Goal: Task Accomplishment & Management: Manage account settings

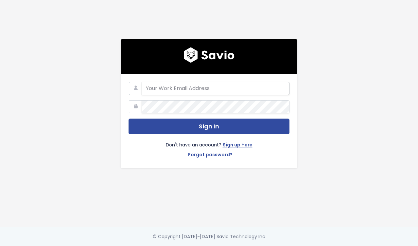
click at [215, 85] on input "email" at bounding box center [216, 88] width 148 height 13
click at [160, 91] on input "emilycerrito" at bounding box center [216, 88] width 148 height 13
click at [181, 89] on input "emily.cerrito" at bounding box center [216, 88] width 148 height 13
type input "emily.cerrito@stanwith.me"
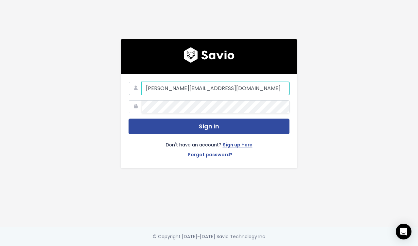
click at [229, 92] on input "emily.cerrito@stanwith.me" at bounding box center [216, 88] width 148 height 13
click at [198, 117] on form "emily.cerrito@stanwith.me Sign In Don't have an account? Sign up Here Forgot pa…" at bounding box center [209, 121] width 161 height 78
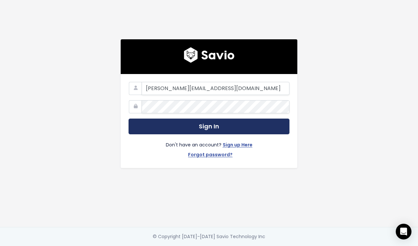
click at [198, 122] on button "Sign In" at bounding box center [209, 127] width 161 height 16
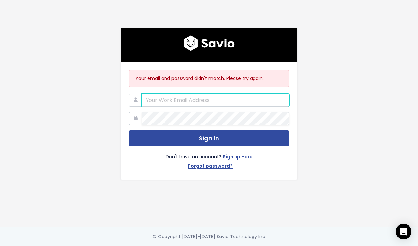
click at [173, 100] on input "email" at bounding box center [216, 100] width 148 height 13
paste input "alyssa@stanwith.me"
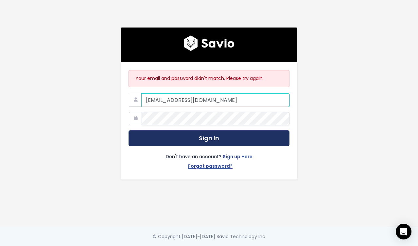
type input "alyssa@stanwith.me"
click at [180, 138] on button "Sign In" at bounding box center [209, 138] width 161 height 16
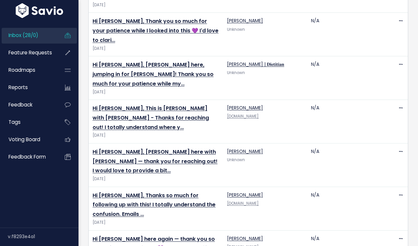
scroll to position [943, 0]
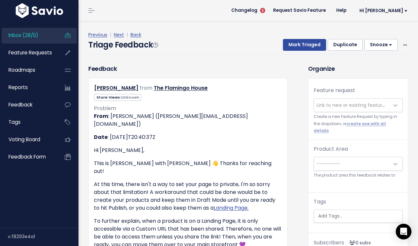
click at [268, 15] on li "Changelog 5" at bounding box center [249, 10] width 37 height 18
click at [258, 11] on span "Changelog" at bounding box center [244, 10] width 26 height 5
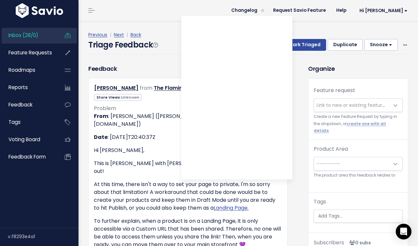
click at [306, 27] on div "Previous | Next | Back Triage Feedback Mark Triaged Duplicate Snooze 1 day 3 da…" at bounding box center [250, 42] width 325 height 43
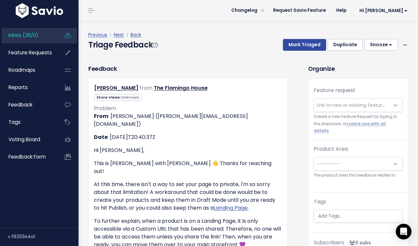
click at [333, 104] on span "Link to new or existing feature request..." at bounding box center [362, 105] width 90 height 7
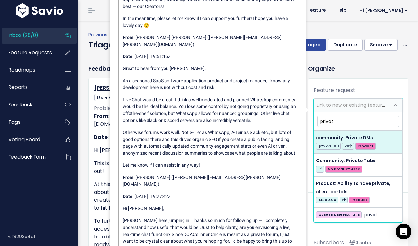
type input "privat"
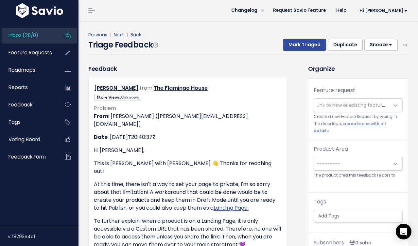
click at [396, 68] on h3 "Organize" at bounding box center [358, 68] width 100 height 9
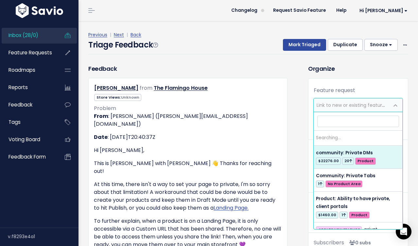
click at [359, 101] on span "Link to new or existing feature request..." at bounding box center [351, 105] width 75 height 13
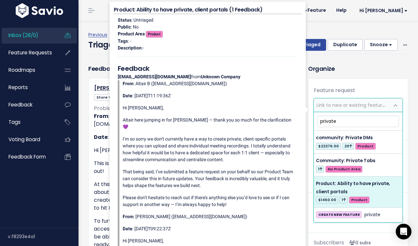
type input "private"
select select "62676"
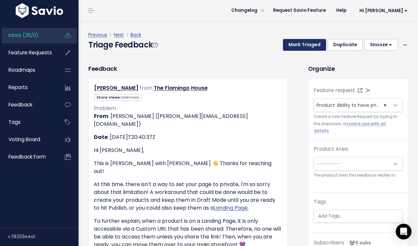
click at [315, 46] on button "Mark Triaged" at bounding box center [304, 45] width 43 height 12
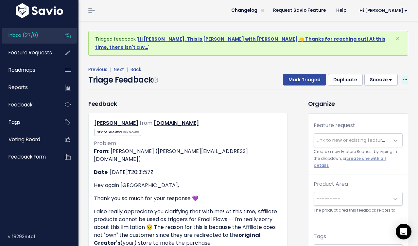
click at [403, 76] on span at bounding box center [405, 80] width 6 height 8
click at [377, 104] on link "Delete" at bounding box center [379, 110] width 47 height 13
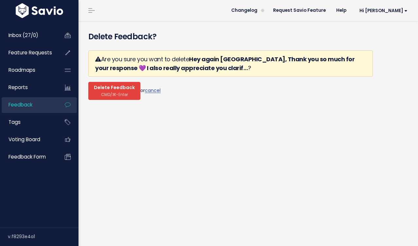
click at [111, 87] on span "Delete Feedback" at bounding box center [114, 88] width 41 height 6
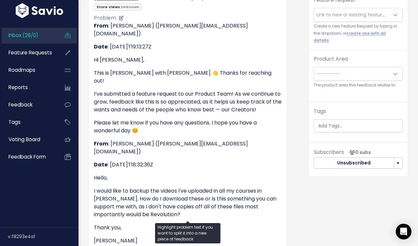
scroll to position [116, 0]
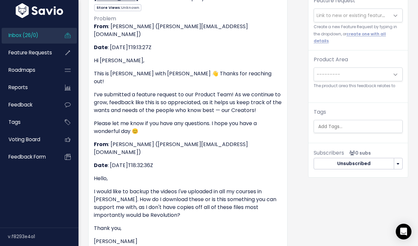
click at [340, 13] on span "Link to new or existing feature request..." at bounding box center [362, 15] width 90 height 7
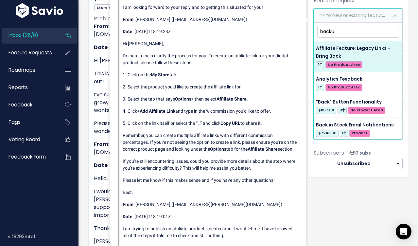
type input "backup"
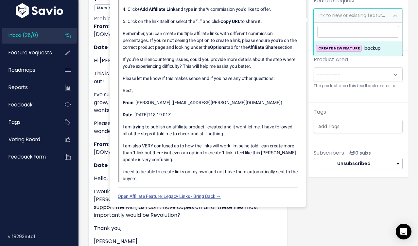
click at [368, 190] on div "Organize Feature request --------- Link to new or existing feature request... C…" at bounding box center [359, 150] width 110 height 353
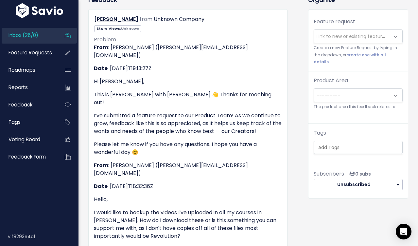
scroll to position [88, 0]
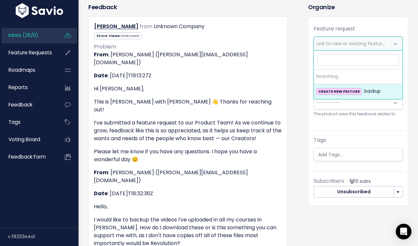
click at [337, 41] on span "Link to new or existing feature request..." at bounding box center [362, 43] width 90 height 7
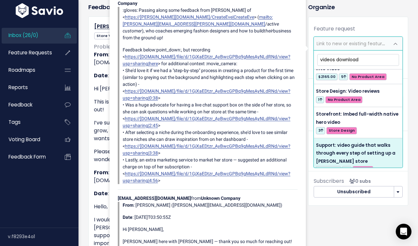
scroll to position [0, 0]
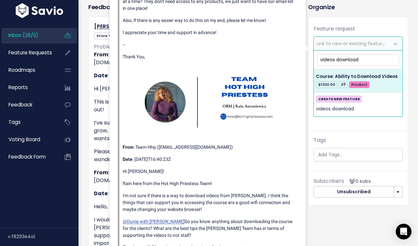
type input "videos download"
select select "45154"
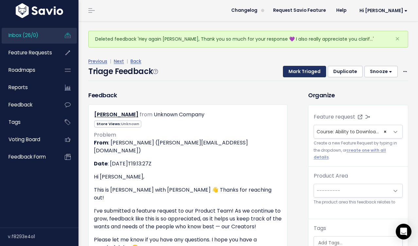
click at [304, 68] on button "Mark Triaged" at bounding box center [304, 72] width 43 height 12
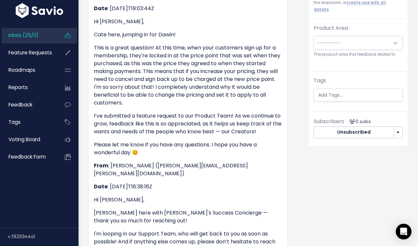
scroll to position [154, 0]
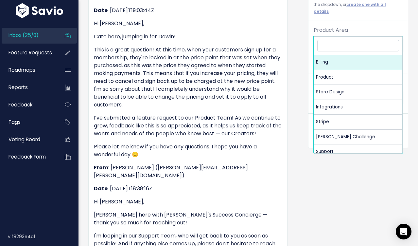
click at [370, 38] on span "---------" at bounding box center [351, 44] width 75 height 13
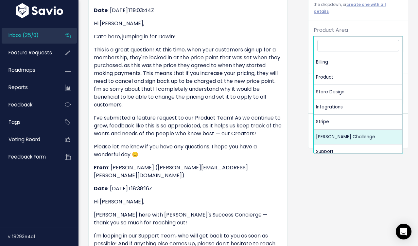
click at [315, 240] on div "Organize Feature request --------- Link to new or existing feature request... C…" at bounding box center [359, 201] width 110 height 513
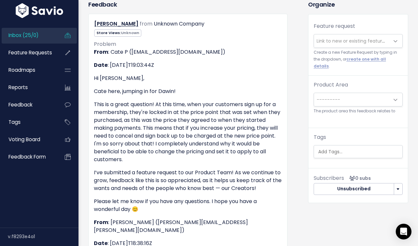
scroll to position [83, 0]
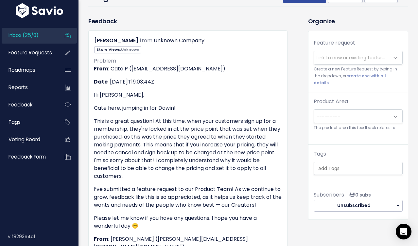
click at [347, 54] on span "Link to new or existing feature request..." at bounding box center [351, 57] width 75 height 13
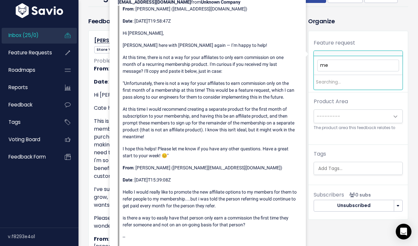
type input "m"
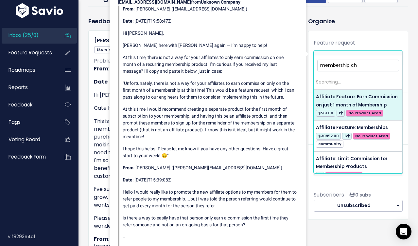
type input "membership cha"
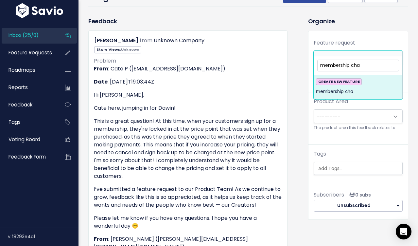
drag, startPoint x: 374, startPoint y: 63, endPoint x: 311, endPoint y: 63, distance: 62.5
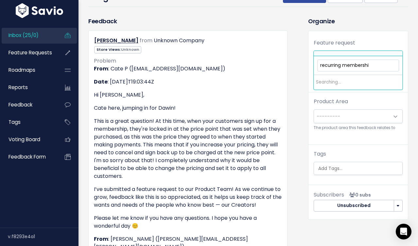
type input "recurring membership"
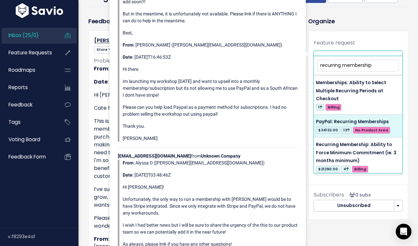
scroll to position [0, 0]
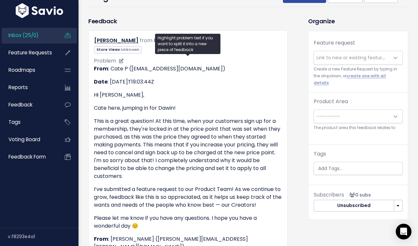
click at [94, 121] on p "This is a great question! At this time, when your customers sign up for a membe…" at bounding box center [188, 148] width 188 height 63
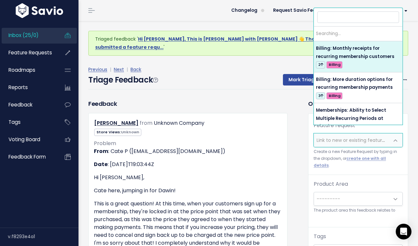
click at [322, 134] on span "Link to new or existing feature request..." at bounding box center [351, 140] width 75 height 13
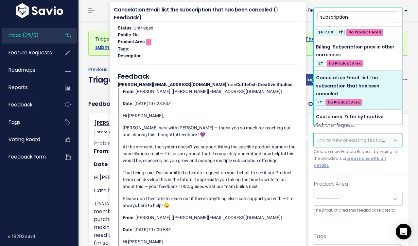
scroll to position [212, 0]
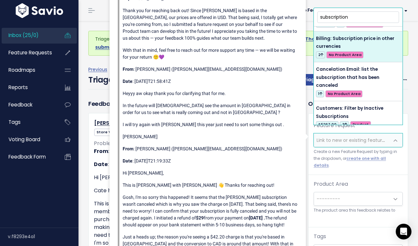
drag, startPoint x: 350, startPoint y: 15, endPoint x: 302, endPoint y: 12, distance: 48.9
type input "subscriptio"
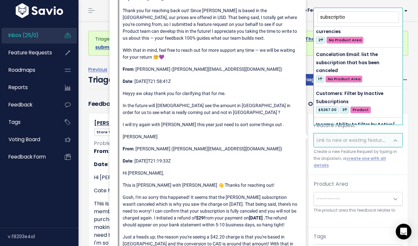
scroll to position [0, 0]
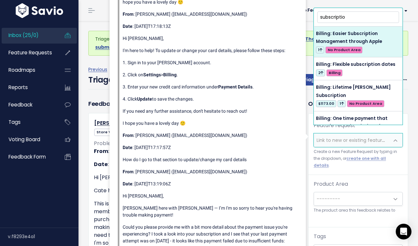
drag, startPoint x: 357, startPoint y: 19, endPoint x: 305, endPoint y: 15, distance: 52.2
drag, startPoint x: 346, startPoint y: 19, endPoint x: 317, endPoint y: 19, distance: 28.5
click at [318, 19] on input "subscriptio" at bounding box center [359, 16] width 82 height 11
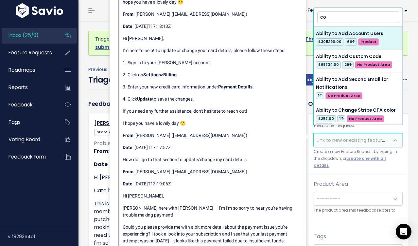
type input "c"
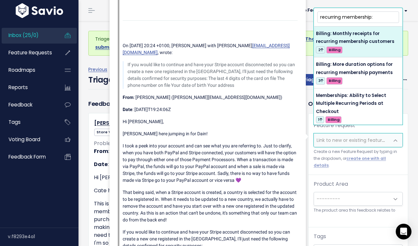
drag, startPoint x: 377, startPoint y: 19, endPoint x: 342, endPoint y: 19, distance: 34.4
click at [342, 19] on input "recurring membership:" at bounding box center [359, 16] width 82 height 11
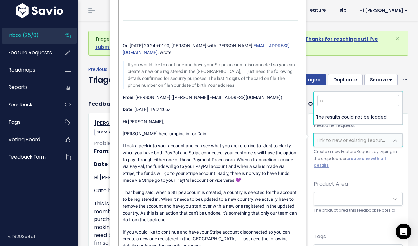
type input "r"
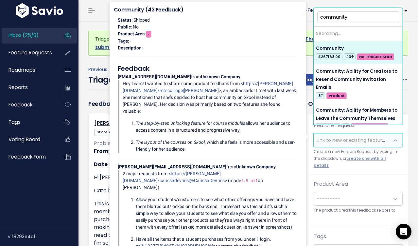
type input "community:"
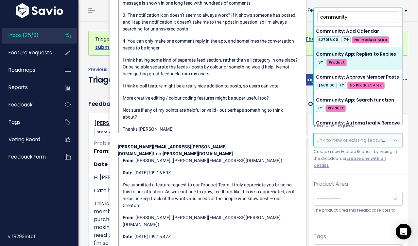
scroll to position [502, 0]
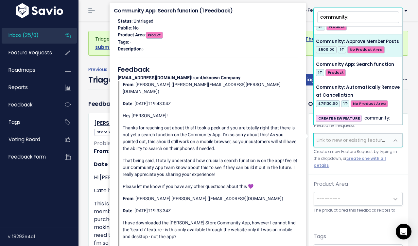
drag, startPoint x: 353, startPoint y: 18, endPoint x: 301, endPoint y: 14, distance: 52.6
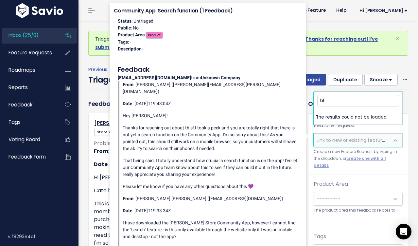
scroll to position [0, 0]
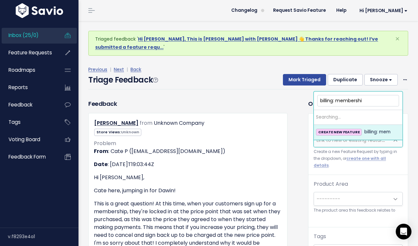
type input "billing: membership"
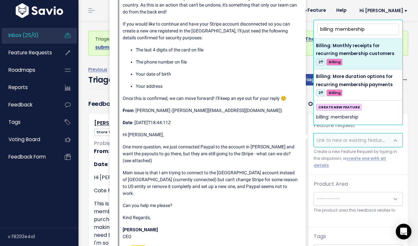
drag, startPoint x: 373, startPoint y: 31, endPoint x: 314, endPoint y: 26, distance: 58.9
click at [314, 26] on span "billing: membership Billing: Monthly receipts for recurring membership customer…" at bounding box center [358, 72] width 89 height 105
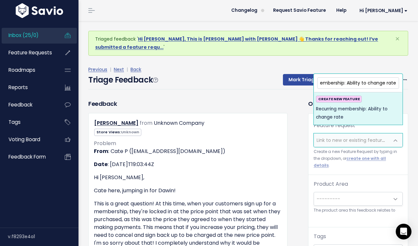
scroll to position [0, 28]
type input "Recurring membership: Ability to change rate"
click at [381, 109] on span "Recurring membership: Ability to change rate" at bounding box center [358, 113] width 84 height 16
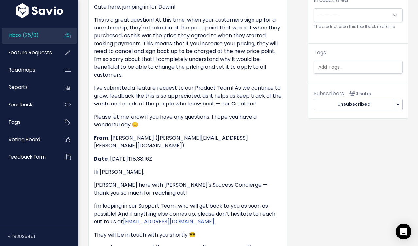
scroll to position [1, 0]
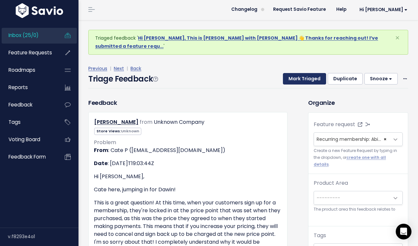
click at [313, 73] on button "Mark Triaged" at bounding box center [304, 79] width 43 height 12
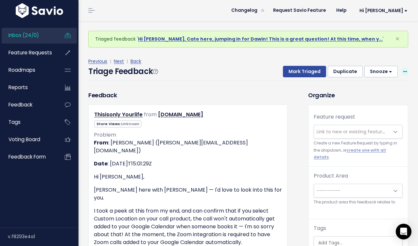
click at [406, 72] on icon at bounding box center [406, 72] width 4 height 4
click at [382, 101] on link "Delete" at bounding box center [379, 102] width 47 height 13
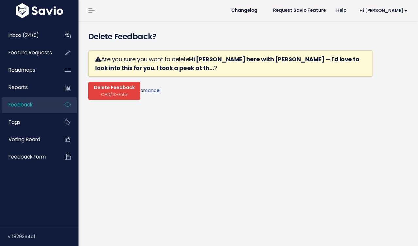
click at [127, 89] on span "Delete Feedback" at bounding box center [114, 88] width 41 height 6
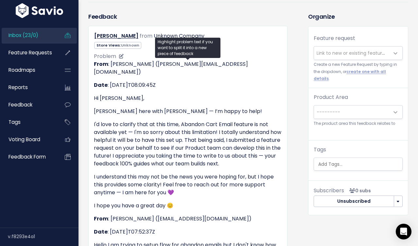
scroll to position [86, 0]
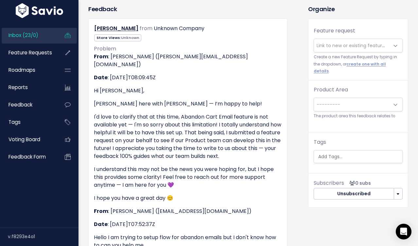
click at [371, 46] on span "Link to new or existing feature request..." at bounding box center [362, 45] width 90 height 7
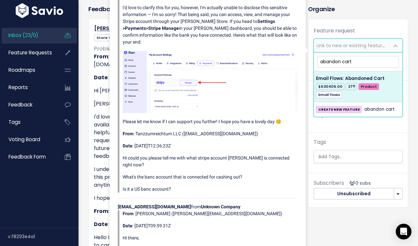
type input "abandon cart"
select select "34084"
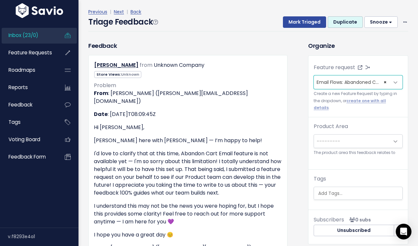
scroll to position [49, 0]
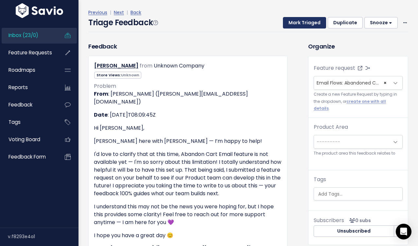
click at [319, 25] on button "Mark Triaged" at bounding box center [304, 23] width 43 height 12
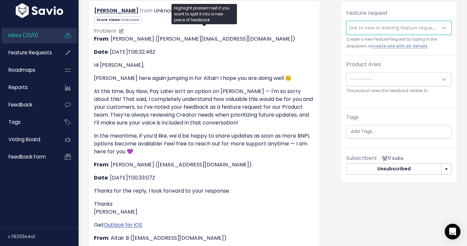
scroll to position [103, 0]
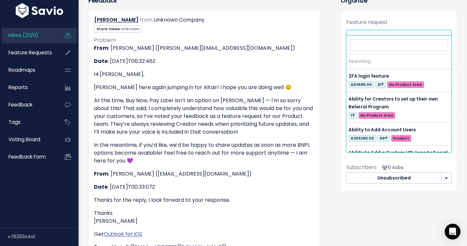
click at [365, 34] on span "Link to new or existing feature request..." at bounding box center [394, 37] width 90 height 7
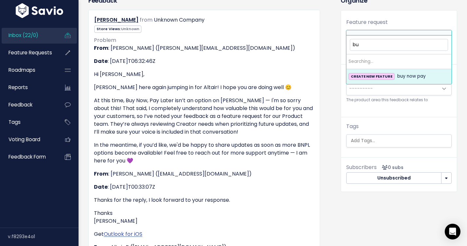
type input "b"
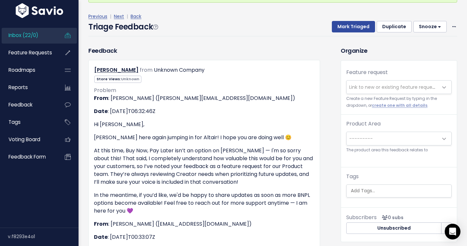
scroll to position [12, 0]
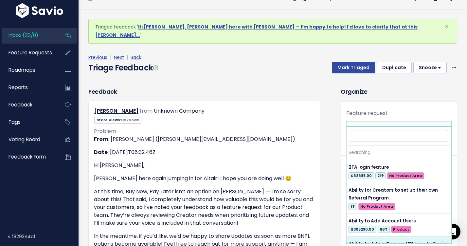
click at [393, 125] on span "Link to new or existing feature request..." at bounding box center [394, 128] width 90 height 7
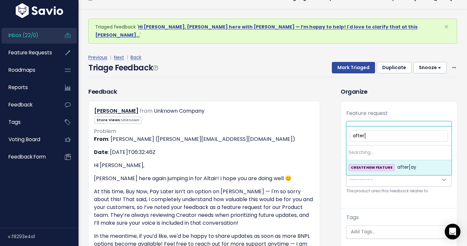
type input "after"
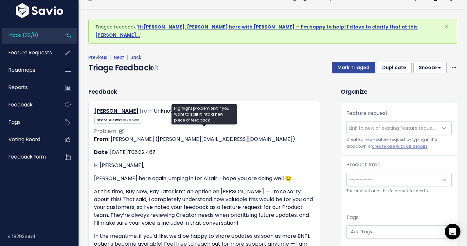
click at [252, 135] on p "From : Arissa C (arissa.claur@stanwith.me)" at bounding box center [204, 139] width 221 height 8
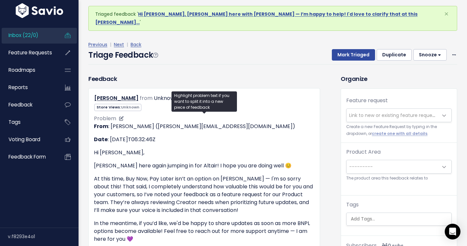
scroll to position [26, 0]
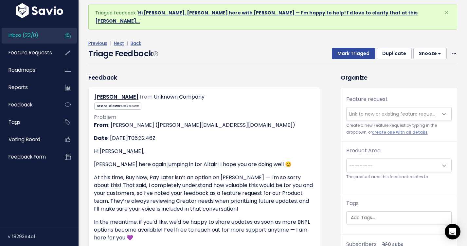
click at [243, 11] on link "Hi Shaina, Darrie here with Stan — I’m happy to help! I'd love to clarify that …" at bounding box center [256, 16] width 323 height 15
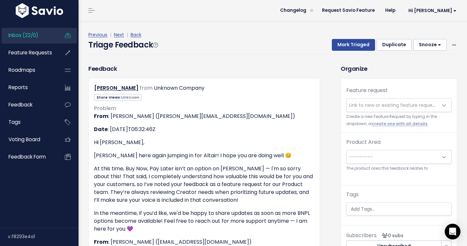
click at [368, 104] on span "Link to new or existing feature request..." at bounding box center [394, 105] width 90 height 7
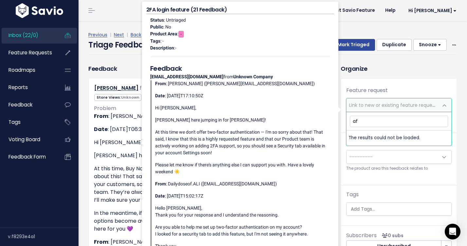
type input "a"
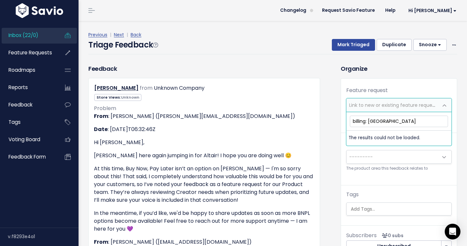
type input "billing: [GEOGRAPHIC_DATA]"
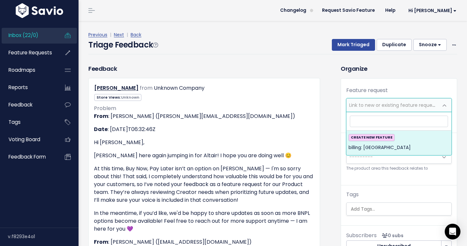
click at [278, 57] on div "Previous | Next | Back Triage Feedback Mark Triaged Duplicate [GEOGRAPHIC_DATA]…" at bounding box center [275, 42] width 374 height 43
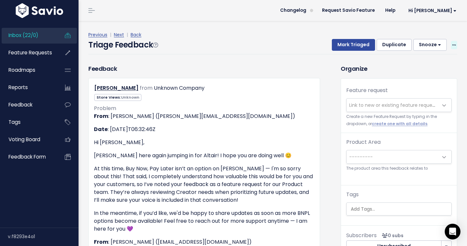
click at [453, 42] on span at bounding box center [454, 45] width 6 height 8
click at [428, 75] on link "Delete" at bounding box center [428, 75] width 47 height 13
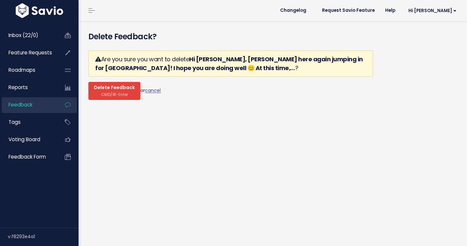
click at [114, 92] on span "CMD/⌘-Enter" at bounding box center [114, 94] width 27 height 5
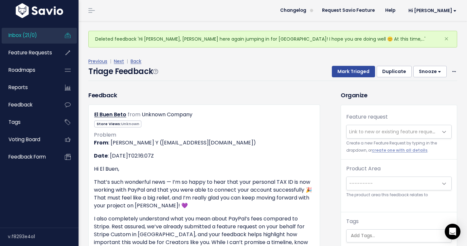
click at [360, 133] on span "Link to new or existing feature request..." at bounding box center [394, 131] width 90 height 7
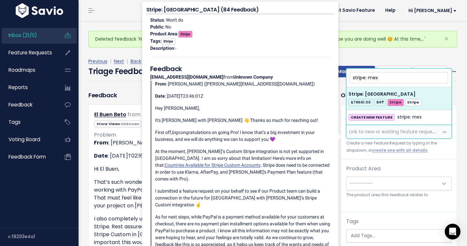
type input "stripe: mex"
select select "28833"
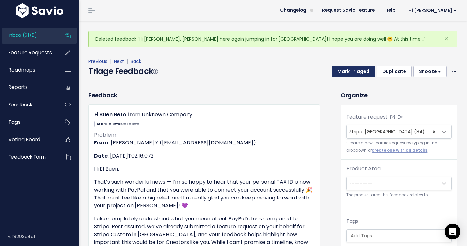
click at [361, 72] on button "Mark Triaged" at bounding box center [353, 72] width 43 height 12
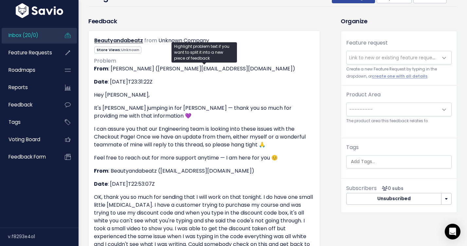
scroll to position [1, 0]
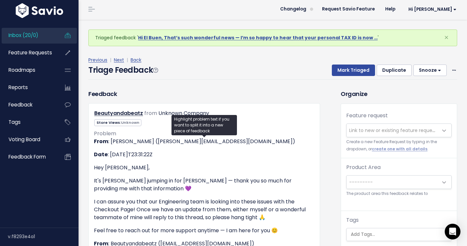
click at [377, 131] on span "Link to new or existing feature request..." at bounding box center [394, 130] width 90 height 7
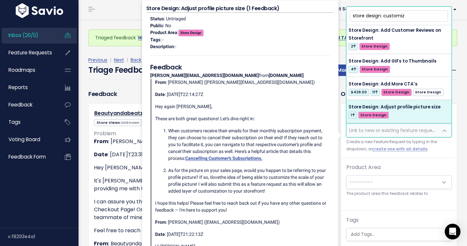
scroll to position [0, 0]
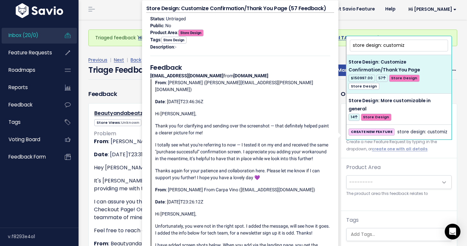
type input "store design: customiz"
select select "27528"
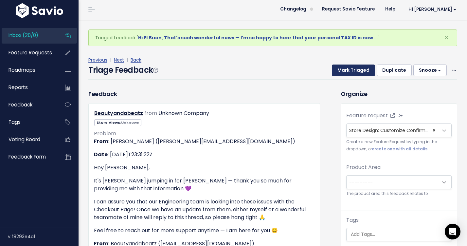
click at [365, 70] on button "Mark Triaged" at bounding box center [353, 71] width 43 height 12
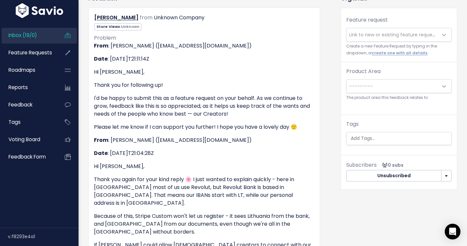
scroll to position [127, 0]
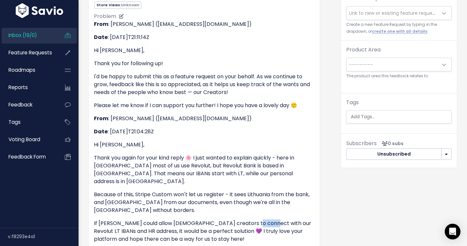
drag, startPoint x: 243, startPoint y: 199, endPoint x: 259, endPoint y: 202, distance: 16.6
click at [259, 219] on p "If [PERSON_NAME] could allow [DEMOGRAPHIC_DATA] creators to connect with our Re…" at bounding box center [204, 231] width 221 height 24
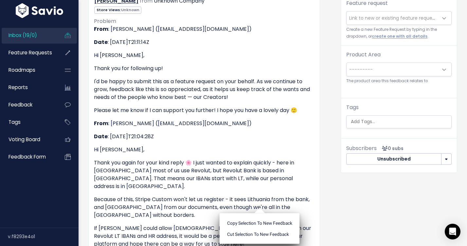
scroll to position [121, 0]
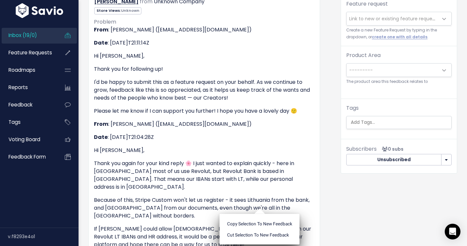
click at [260, 214] on ul "Copy selection to new Feedback Cut selection to new Feedback" at bounding box center [260, 229] width 80 height 31
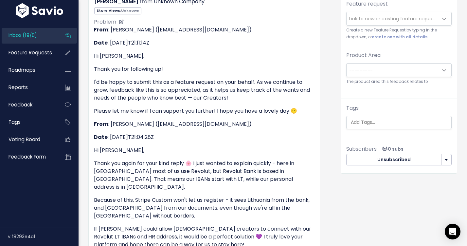
click at [255, 225] on p "If Stan could allow Croatian creators to connect with our Revolut LT IBANs and …" at bounding box center [204, 237] width 221 height 24
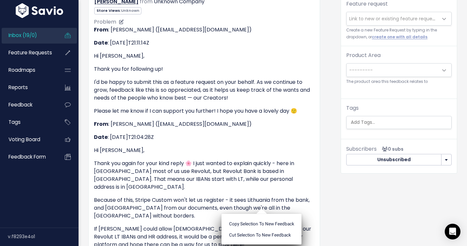
copy p "Revolut"
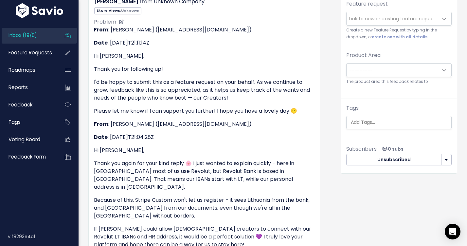
click at [278, 225] on p "If Stan could allow Croatian creators to connect with our Revolut LT IBANs and …" at bounding box center [204, 237] width 221 height 24
drag, startPoint x: 243, startPoint y: 205, endPoint x: 262, endPoint y: 207, distance: 19.1
click at [262, 225] on p "If Stan could allow Croatian creators to connect with our Revolut LT IBANs and …" at bounding box center [204, 237] width 221 height 24
copy p "Revolut"
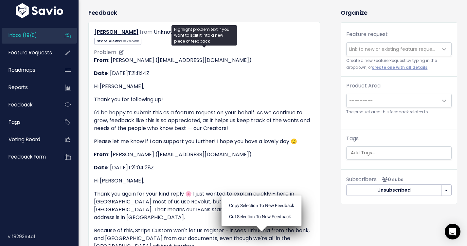
scroll to position [46, 0]
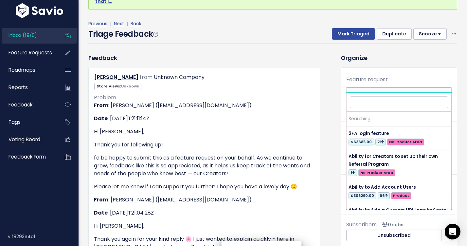
click at [365, 91] on span "Link to new or existing feature request..." at bounding box center [394, 94] width 90 height 7
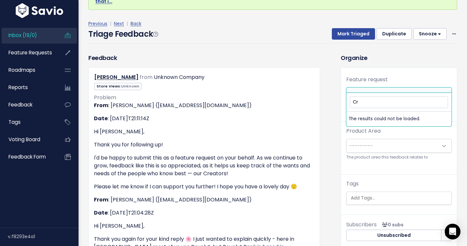
type input "C"
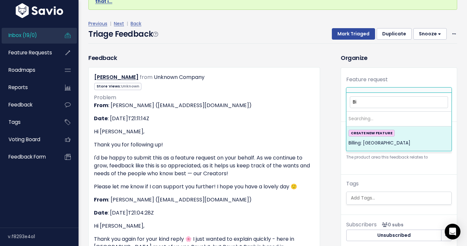
type input "B"
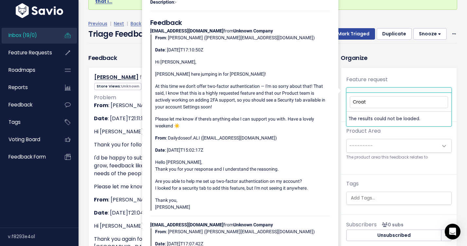
type input "Croati"
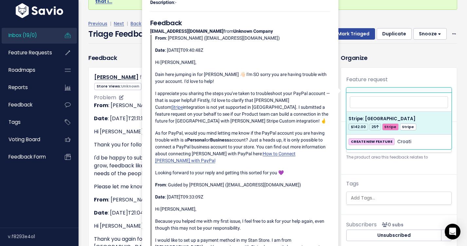
click at [121, 154] on p "I'd be happy to submit this as a feature request on your behalf. As we continue…" at bounding box center [204, 166] width 221 height 24
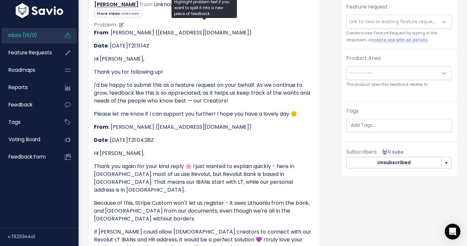
scroll to position [78, 0]
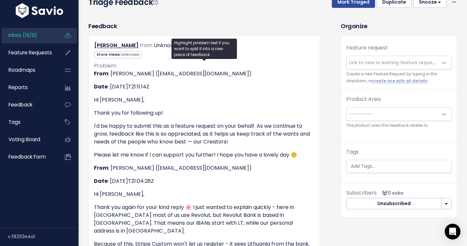
click at [372, 58] on span "Link to new or existing feature request..." at bounding box center [393, 62] width 92 height 13
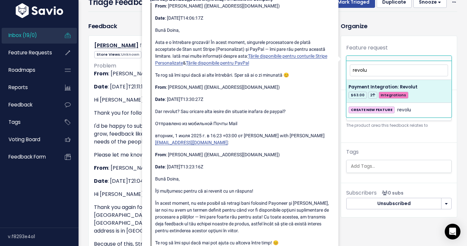
type input "revolu"
select select "37843"
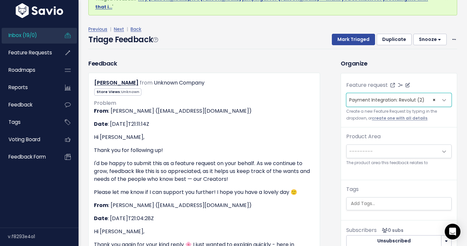
scroll to position [38, 0]
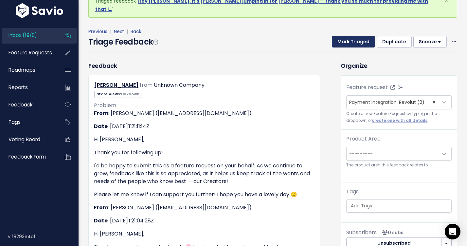
click at [368, 36] on button "Mark Triaged" at bounding box center [353, 42] width 43 height 12
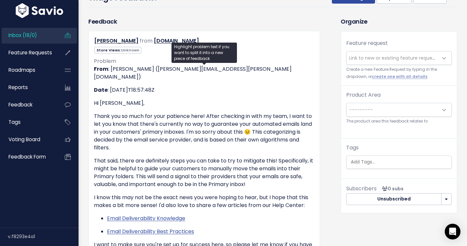
scroll to position [77, 0]
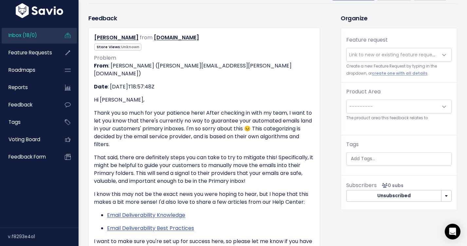
click at [380, 55] on span "Link to new or existing feature request..." at bounding box center [394, 54] width 90 height 7
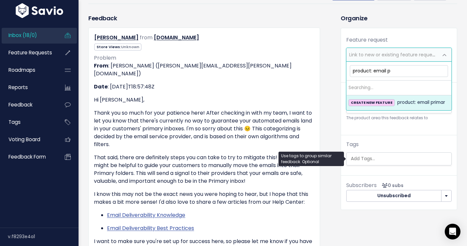
type input "product: email"
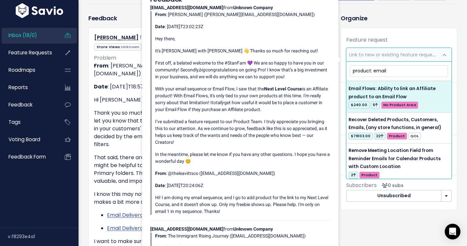
scroll to position [58, 0]
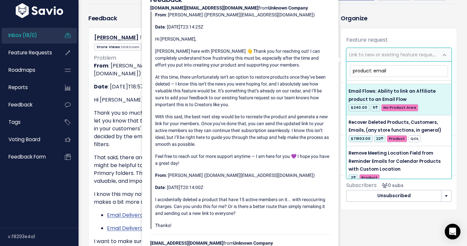
drag, startPoint x: 389, startPoint y: 68, endPoint x: 353, endPoint y: 68, distance: 35.4
click at [353, 68] on input "product: email" at bounding box center [399, 70] width 98 height 11
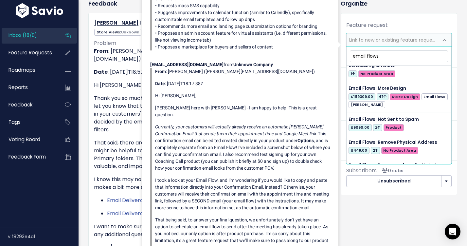
scroll to position [1281, 0]
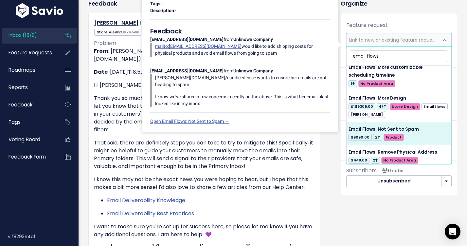
type input "email flows:"
select select "57143"
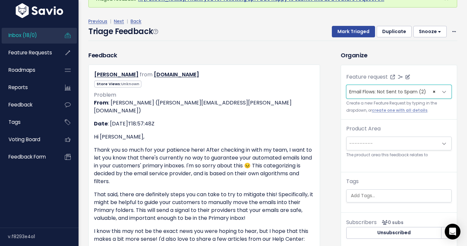
scroll to position [7, 0]
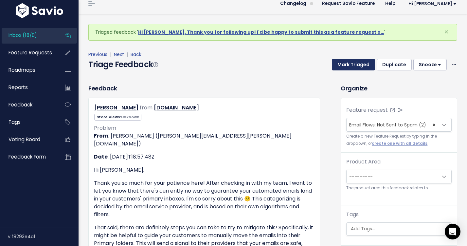
click at [364, 67] on button "Mark Triaged" at bounding box center [353, 65] width 43 height 12
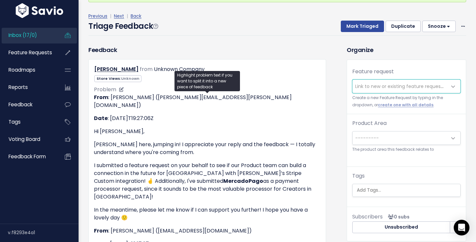
scroll to position [56, 0]
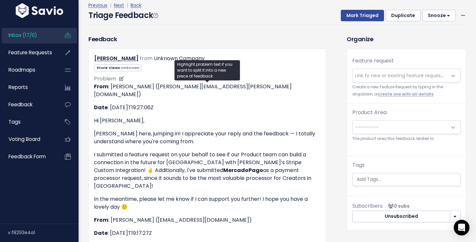
click at [223, 167] on strong "MercadoPago" at bounding box center [243, 171] width 40 height 8
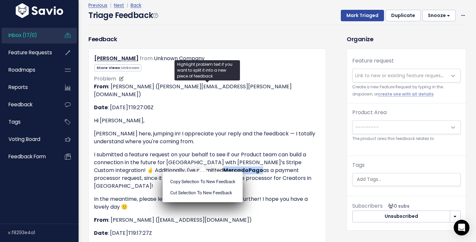
copy strong "MercadoPago"
click at [243, 136] on p "[PERSON_NAME] here, jumping in! I appreciate your reply and the feedback — I to…" at bounding box center [207, 138] width 227 height 16
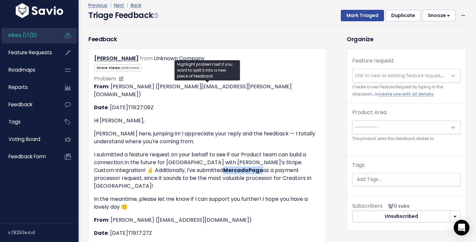
drag, startPoint x: 203, startPoint y: 162, endPoint x: 167, endPoint y: 161, distance: 36.3
click at [167, 161] on p "I submitted a feature request on your behalf to see if our Product team can bui…" at bounding box center [207, 170] width 227 height 39
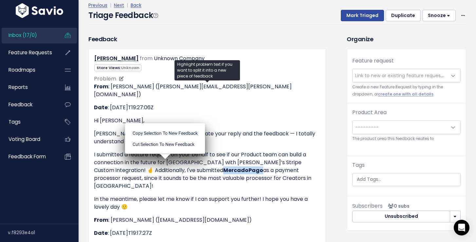
copy strong "MercadoPago"
click at [292, 60] on div "[PERSON_NAME] from Unknown Company" at bounding box center [207, 58] width 236 height 9
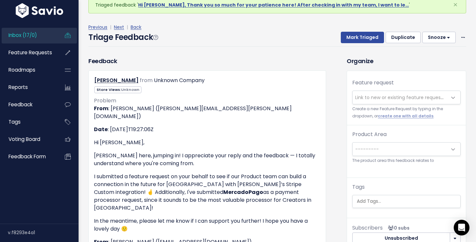
scroll to position [23, 0]
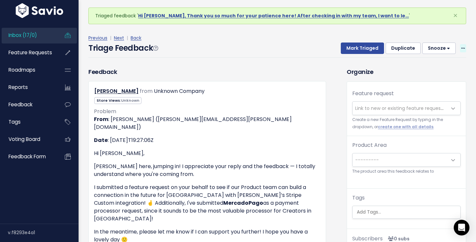
click at [463, 48] on icon at bounding box center [463, 48] width 4 height 4
click at [451, 33] on div "Previous | Next | Back Triage Feedback Mark Triaged Duplicate [GEOGRAPHIC_DATA]…" at bounding box center [279, 45] width 383 height 43
click at [400, 52] on button "Duplicate" at bounding box center [403, 49] width 35 height 12
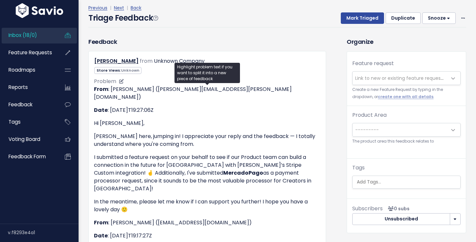
scroll to position [56, 0]
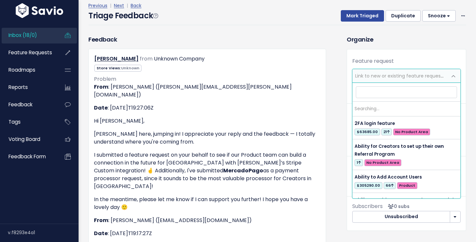
click at [390, 74] on span "Link to new or existing feature request..." at bounding box center [400, 76] width 90 height 7
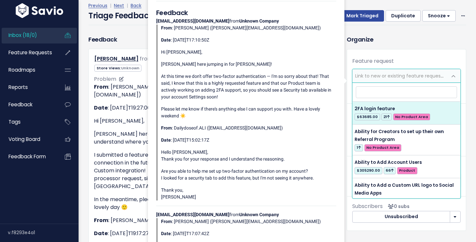
click at [110, 158] on p "I submitted a feature request on your behalf to see if our Product team can bui…" at bounding box center [207, 170] width 227 height 39
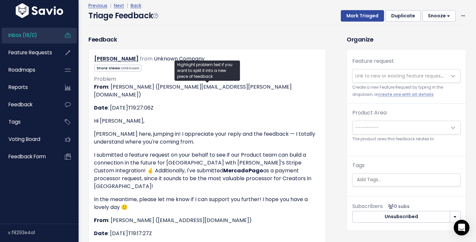
click at [373, 80] on span "Link to new or existing feature request..." at bounding box center [400, 75] width 95 height 13
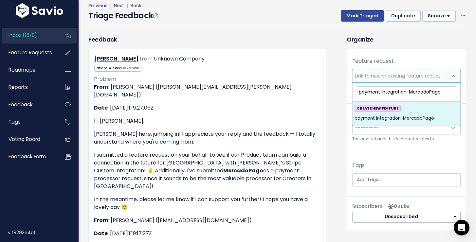
type input "payment integration: MercadoPago"
click at [438, 120] on div "CREATE NEW FEATURE payment integration: MercadoPago" at bounding box center [407, 114] width 104 height 18
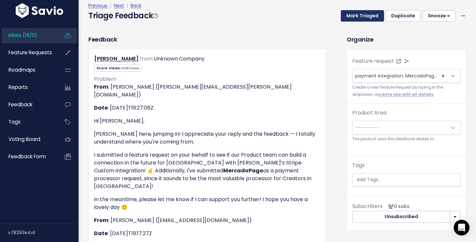
click at [375, 13] on button "Mark Triaged" at bounding box center [362, 16] width 43 height 12
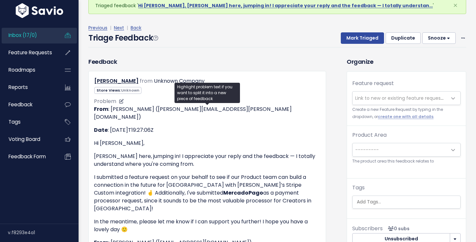
scroll to position [34, 0]
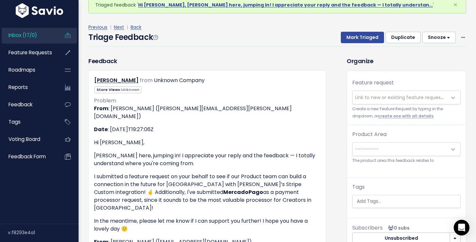
click at [416, 95] on span "Link to new or existing feature request..." at bounding box center [400, 97] width 90 height 7
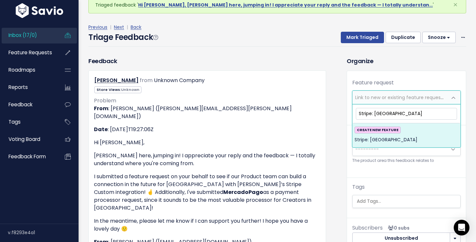
click at [388, 114] on input "Stripe: argentina" at bounding box center [406, 113] width 101 height 11
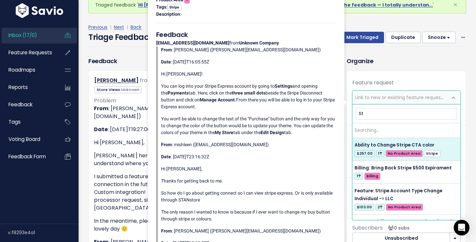
type input "S"
type input "argentina"
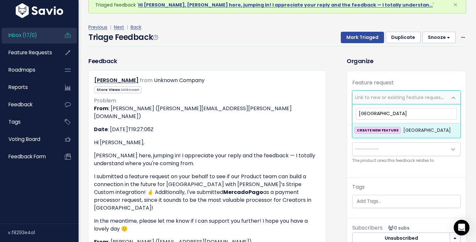
drag, startPoint x: 382, startPoint y: 113, endPoint x: 346, endPoint y: 102, distance: 37.2
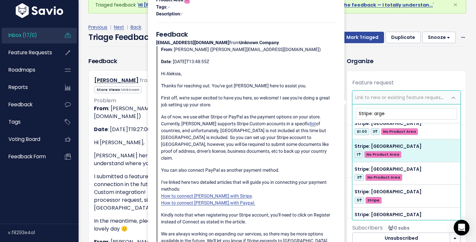
scroll to position [0, 0]
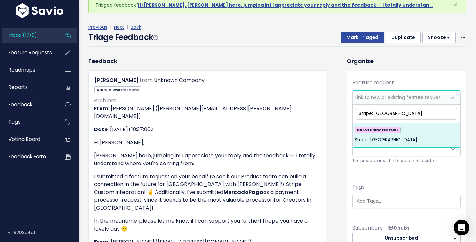
type input "Stripe: Argentina"
click at [417, 136] on span "Stripe: Argentina" at bounding box center [386, 140] width 63 height 8
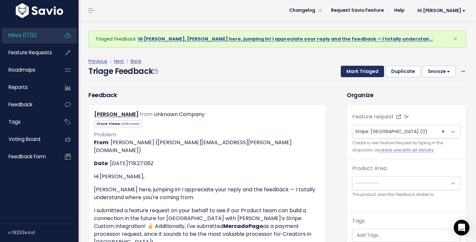
click at [365, 67] on button "Mark Triaged" at bounding box center [362, 72] width 43 height 12
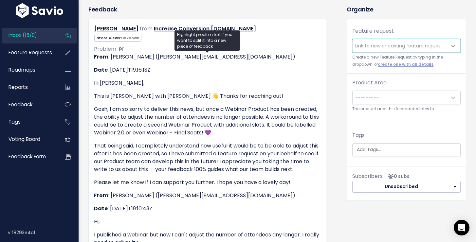
scroll to position [83, 0]
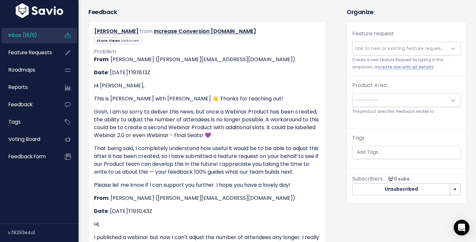
click at [413, 41] on div "Feature request --------- Link to new or existing feature request... Create a n…" at bounding box center [406, 53] width 119 height 46
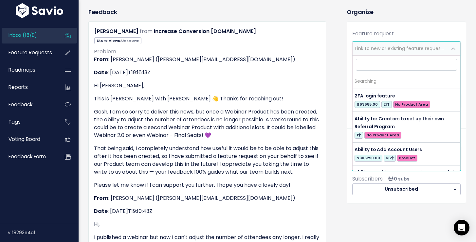
click at [411, 43] on span "Link to new or existing feature request..." at bounding box center [400, 48] width 95 height 13
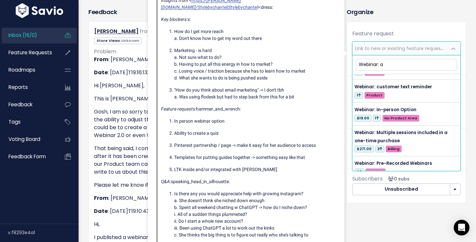
scroll to position [0, 0]
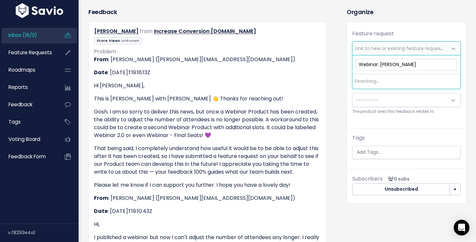
type input "Webinar: change"
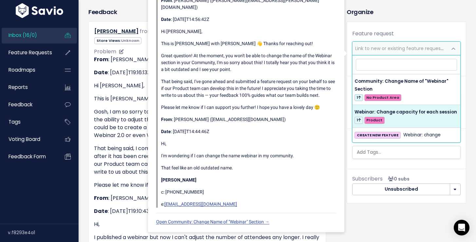
click at [112, 168] on p "That being said, I completely understand how useful it would be to be able to a…" at bounding box center [207, 160] width 227 height 31
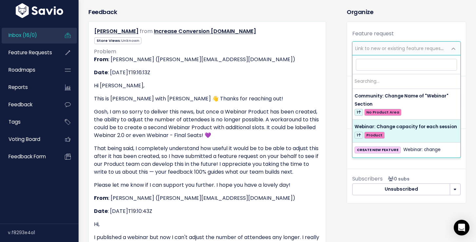
click at [409, 46] on span "Link to new or existing feature request..." at bounding box center [400, 48] width 90 height 7
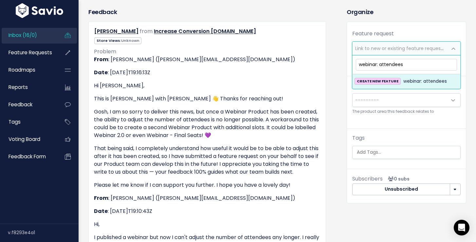
click at [393, 63] on input "webinar: attendees" at bounding box center [406, 64] width 101 height 11
click at [361, 65] on input "webinar: attendees" at bounding box center [406, 64] width 101 height 11
click at [386, 65] on input "Webinar: attendees" at bounding box center [406, 64] width 101 height 11
click at [385, 65] on input "Webinar: attendees" at bounding box center [406, 64] width 101 height 11
click at [389, 65] on input "Webinar: increase" at bounding box center [406, 64] width 101 height 11
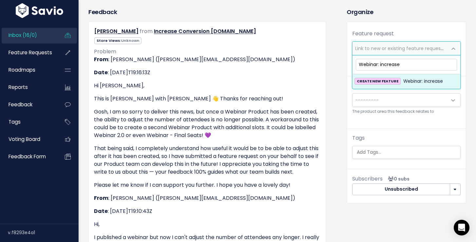
click at [389, 65] on input "Webinar: increase" at bounding box center [406, 64] width 101 height 11
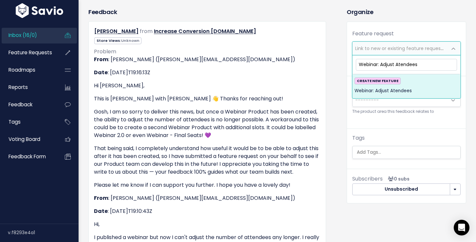
type input "Webinar: Adjust Atendees"
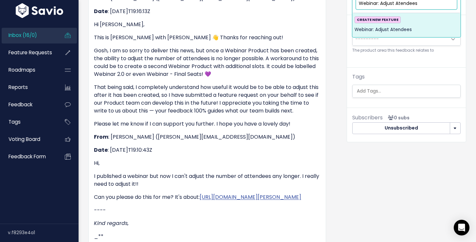
scroll to position [145, 0]
click at [214, 201] on p "Can you please do this for me? It's about: https://admin.stan.store/stores/8187…" at bounding box center [207, 197] width 227 height 8
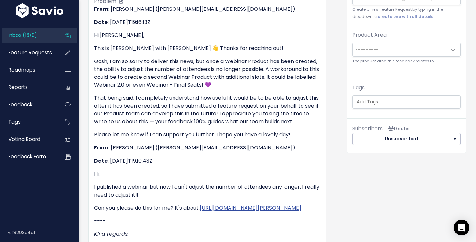
scroll to position [153, 0]
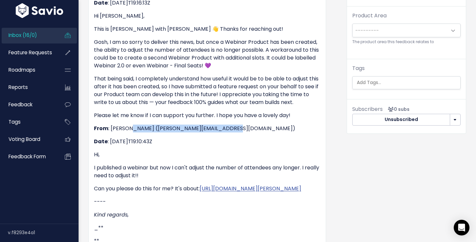
drag, startPoint x: 226, startPoint y: 128, endPoint x: 127, endPoint y: 127, distance: 99.2
click at [127, 127] on p "From : Lucia (lucia@increase-conversion-rate.com)" at bounding box center [207, 129] width 227 height 8
copy p "lucia@increase-conversion-rate.com"
click at [42, 44] on ul "Inbox (16/0) Feature Requests Roadmaps Reports" at bounding box center [39, 96] width 75 height 137
click at [29, 39] on link "Inbox (16/0)" at bounding box center [28, 35] width 53 height 15
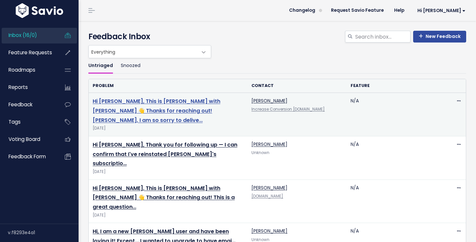
click at [152, 110] on link "Hi Lucia, This is Sidney with Stan 👋 Thanks for reaching out! Gosh, I am so sor…" at bounding box center [157, 111] width 128 height 27
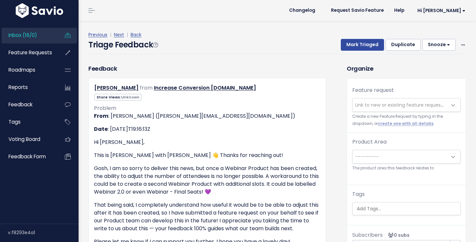
click at [45, 36] on link "Inbox (16/0)" at bounding box center [28, 35] width 53 height 15
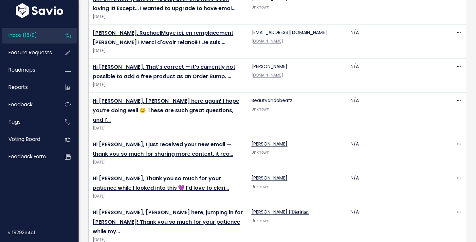
scroll to position [406, 0]
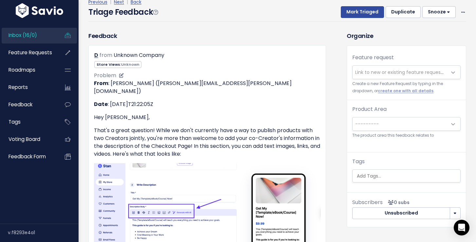
scroll to position [31, 0]
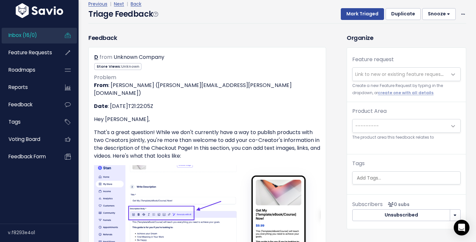
click at [368, 73] on span "Link to new or existing feature request..." at bounding box center [400, 74] width 90 height 7
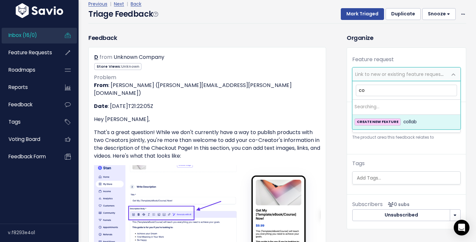
type input "c"
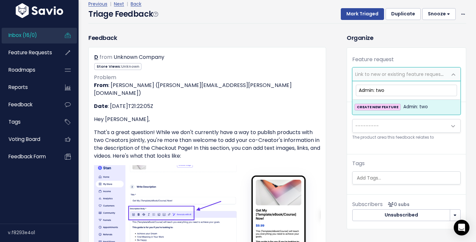
click at [382, 89] on input "Admin: two" at bounding box center [406, 90] width 101 height 11
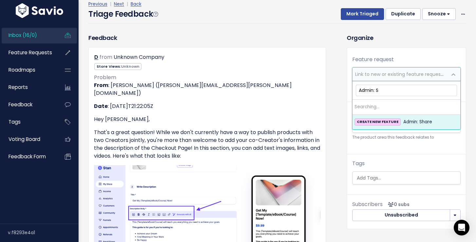
type input "Admin:"
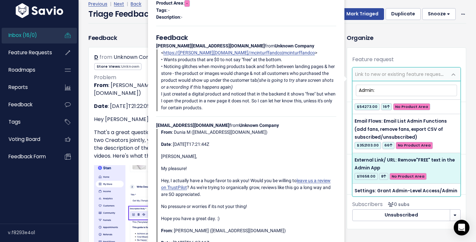
scroll to position [126, 0]
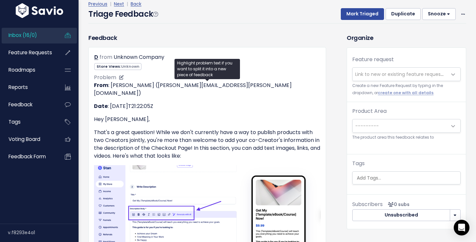
click at [115, 148] on p "That's a great question! While we don't currently have a way to publish product…" at bounding box center [207, 144] width 227 height 31
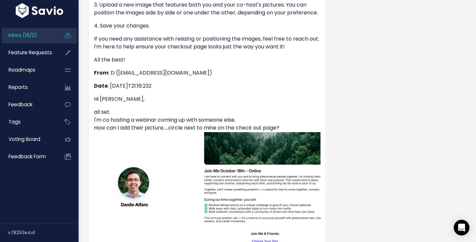
scroll to position [0, 0]
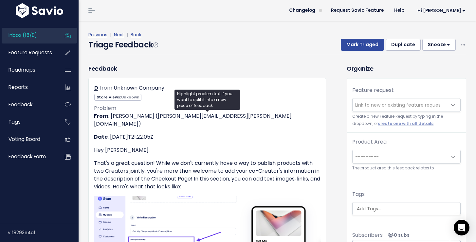
click at [415, 105] on span "Link to new or existing feature request..." at bounding box center [400, 105] width 90 height 7
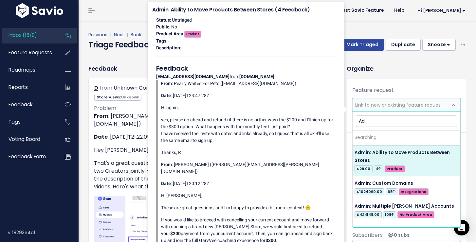
type input "A"
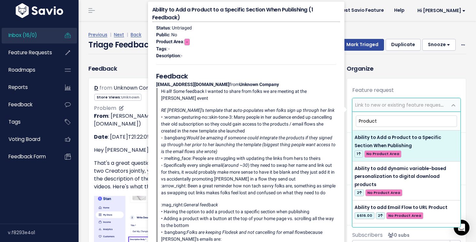
type input "Product"
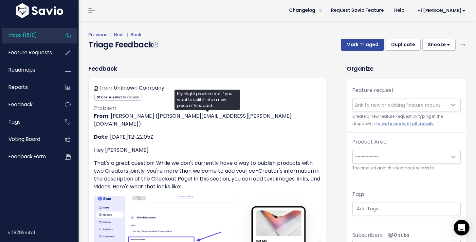
click at [409, 96] on div "Feature request --------- Link to new or existing feature request... Create a n…" at bounding box center [406, 109] width 119 height 46
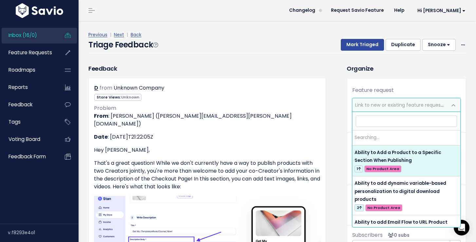
click at [401, 107] on span "Link to new or existing feature request..." at bounding box center [400, 105] width 90 height 7
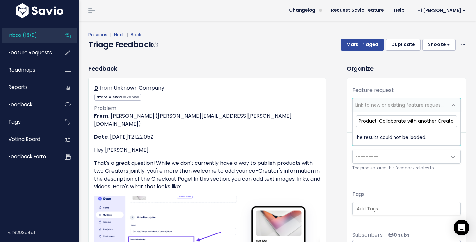
scroll to position [0, 1]
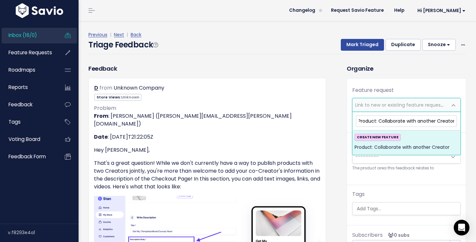
click at [380, 121] on input "Product: Collaborate with another Creator" at bounding box center [406, 121] width 101 height 11
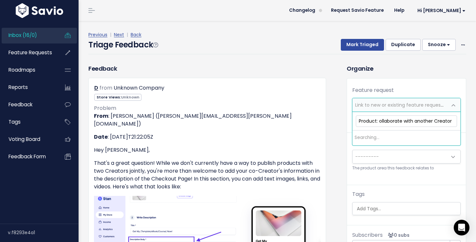
scroll to position [0, 0]
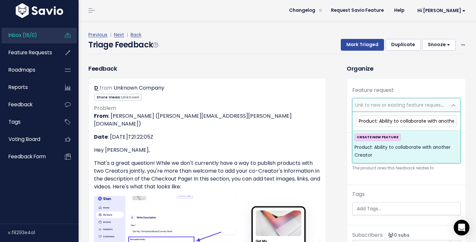
type input "Product: Ability to collaborate with another Creator"
click at [405, 142] on div "CREATE NEW FEATURE Product: Ability to collaborate with another Creator" at bounding box center [407, 147] width 104 height 26
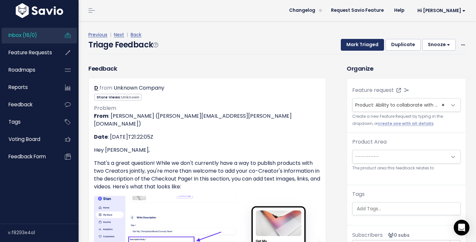
click at [362, 43] on button "Mark Triaged" at bounding box center [362, 45] width 43 height 12
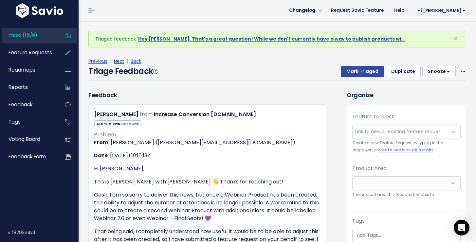
click at [122, 62] on link "Next" at bounding box center [119, 61] width 10 height 7
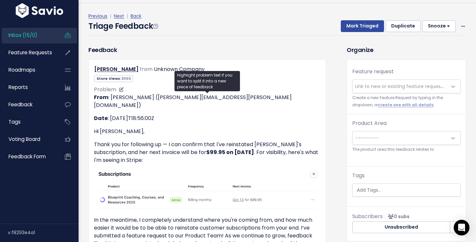
scroll to position [17, 0]
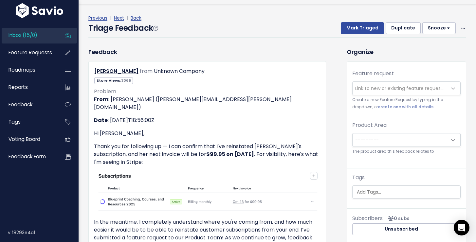
click at [360, 90] on span "Link to new or existing feature request..." at bounding box center [400, 88] width 90 height 7
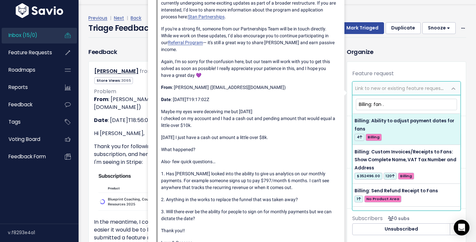
type input "Billing: fan"
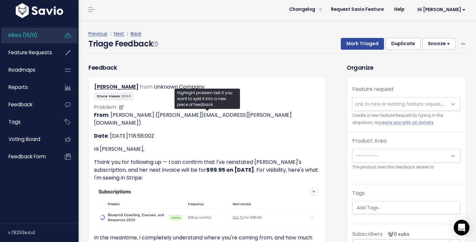
scroll to position [0, 0]
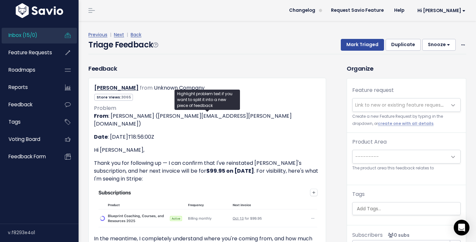
click at [374, 108] on span "Link to new or existing feature request..." at bounding box center [400, 105] width 95 height 13
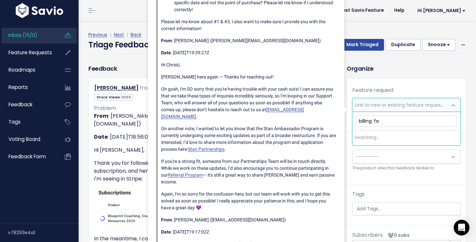
type input "billing: fan"
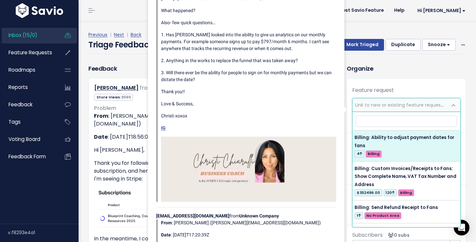
select select "54131"
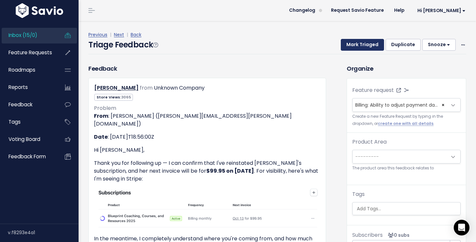
click at [362, 45] on button "Mark Triaged" at bounding box center [362, 45] width 43 height 12
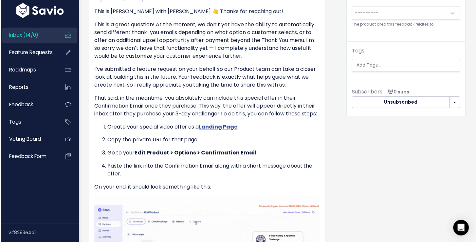
scroll to position [165, 0]
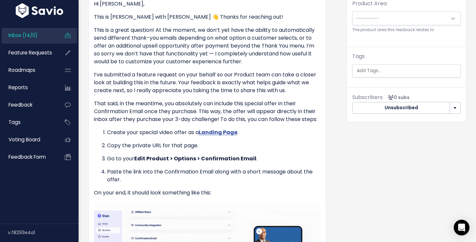
click at [462, 106] on div "Subscribers 0 subs Unsubscribed Subscribe to events & comments Subscribe to eve…" at bounding box center [406, 104] width 119 height 34
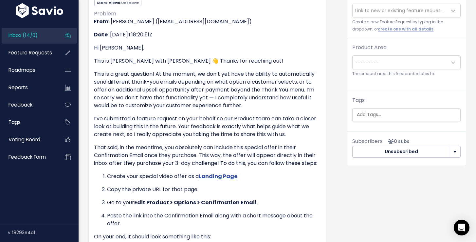
scroll to position [120, 0]
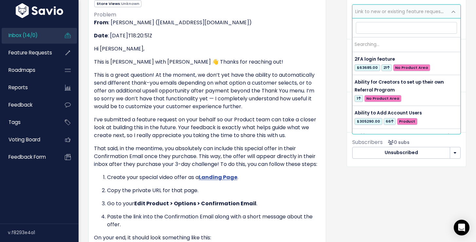
click at [387, 16] on span "Link to new or existing feature request..." at bounding box center [400, 11] width 95 height 13
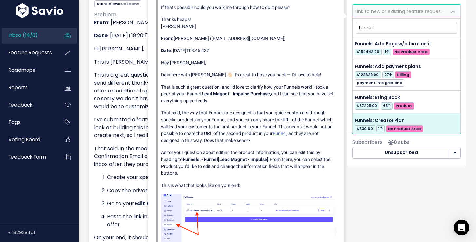
scroll to position [217, 0]
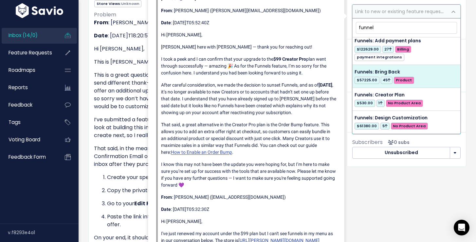
type input "funnel"
select select "56677"
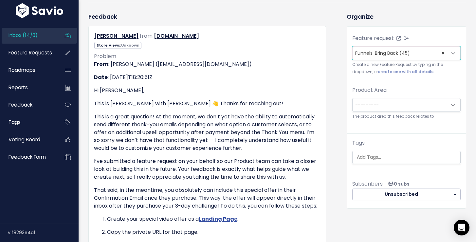
scroll to position [16, 0]
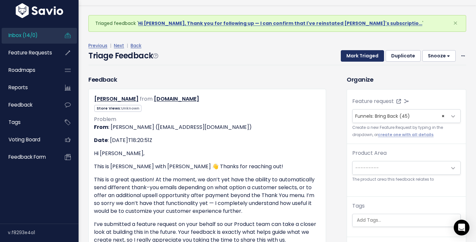
click at [375, 55] on button "Mark Triaged" at bounding box center [362, 56] width 43 height 12
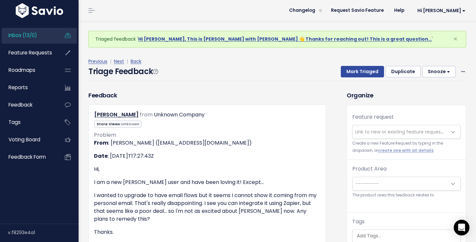
click at [48, 34] on link "Inbox (13/0)" at bounding box center [28, 35] width 53 height 15
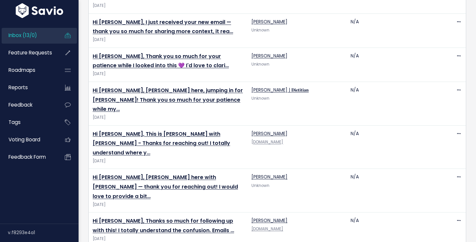
scroll to position [305, 0]
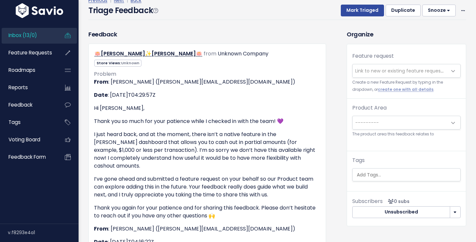
scroll to position [35, 0]
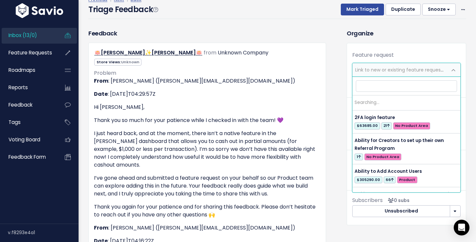
click at [393, 68] on span "Link to new or existing feature request..." at bounding box center [400, 69] width 90 height 7
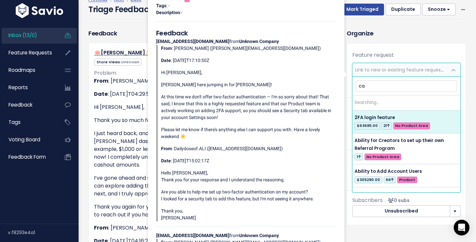
type input "c"
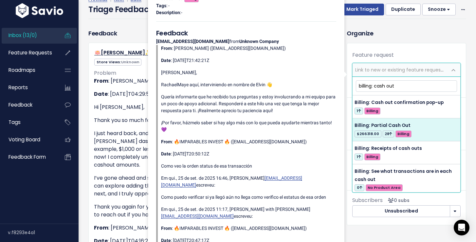
type input "billing: cash out"
select select "31780"
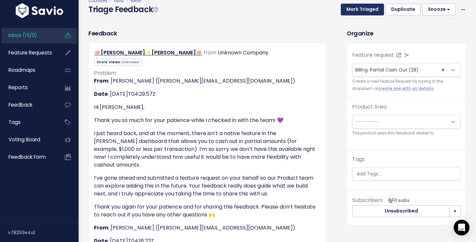
click at [371, 10] on button "Mark Triaged" at bounding box center [362, 10] width 43 height 12
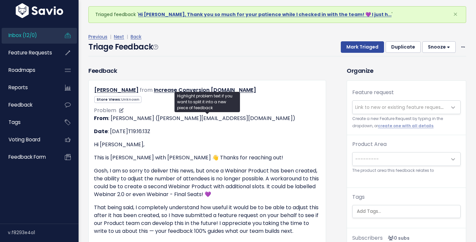
scroll to position [28, 0]
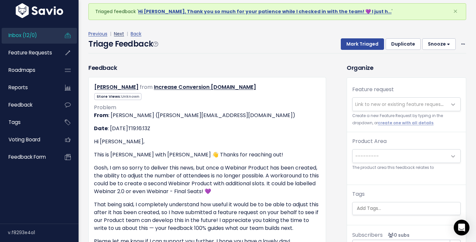
click at [118, 31] on link "Next" at bounding box center [119, 33] width 10 height 7
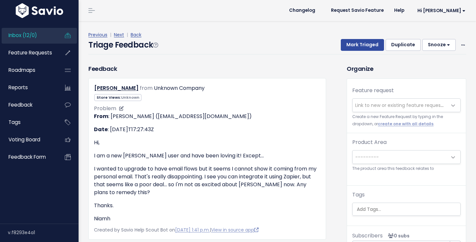
scroll to position [19, 0]
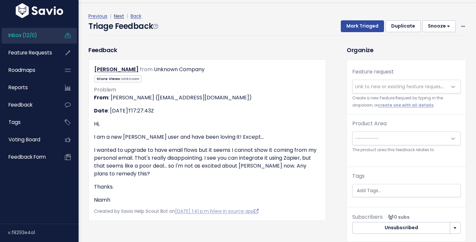
click at [118, 16] on link "Next" at bounding box center [119, 16] width 10 height 7
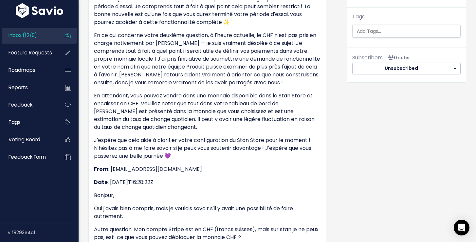
scroll to position [129, 0]
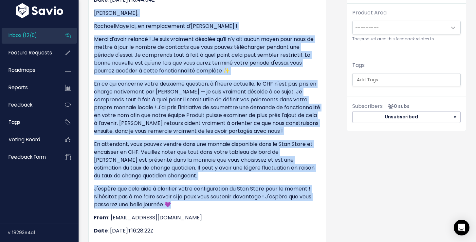
drag, startPoint x: 94, startPoint y: 14, endPoint x: 230, endPoint y: 202, distance: 232.6
click at [230, 202] on div "From : RachaelMaye A. (rachaelmaye.a@stanwith.me) Date : 2025-10-02T16:44:34Z B…" at bounding box center [207, 149] width 227 height 333
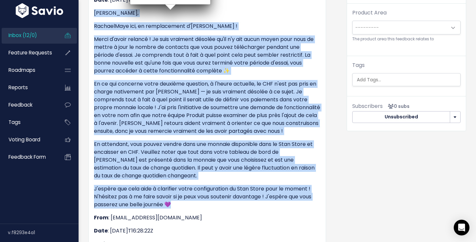
copy div "Bonjour Annick, RachaelMaye ici, en remplacement d'Oliva ! Merci d'avoir relanc…"
click at [327, 23] on div "Feedback hello@annick-eggenschwiler.com from annick-eggenschwiler.com" at bounding box center [207, 134] width 248 height 398
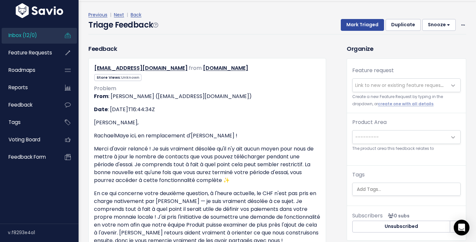
scroll to position [1, 0]
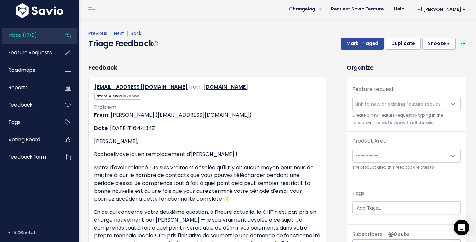
click at [462, 42] on icon at bounding box center [463, 44] width 4 height 4
click at [393, 30] on div "Previous | Next | Back" at bounding box center [277, 33] width 378 height 8
click at [402, 39] on button "Duplicate" at bounding box center [403, 44] width 35 height 12
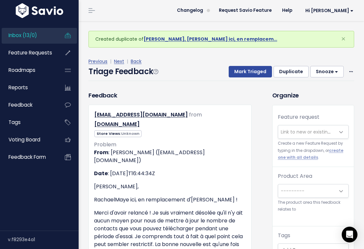
click at [295, 74] on button "Duplicate" at bounding box center [290, 72] width 35 height 12
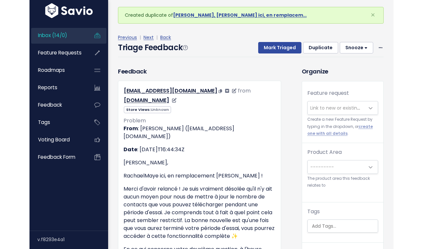
scroll to position [39, 0]
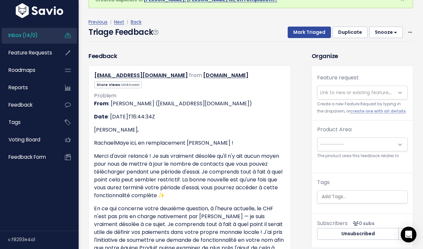
click at [351, 94] on span "Link to new or existing feature request..." at bounding box center [365, 92] width 90 height 7
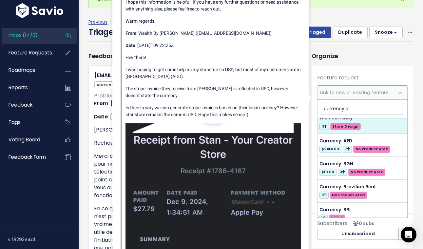
scroll to position [0, 0]
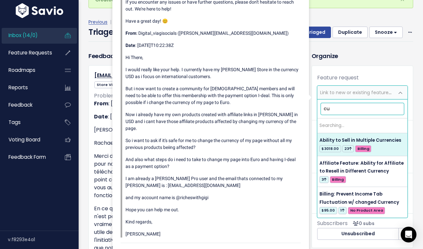
type input "c"
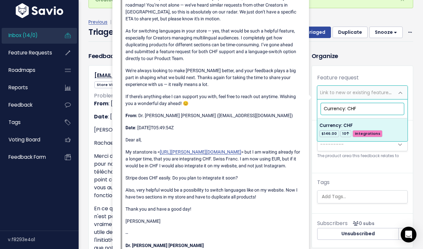
type input "Currency: CHF"
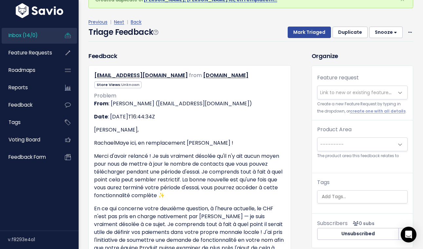
click at [363, 91] on span "Link to new or existing feature request..." at bounding box center [365, 92] width 90 height 7
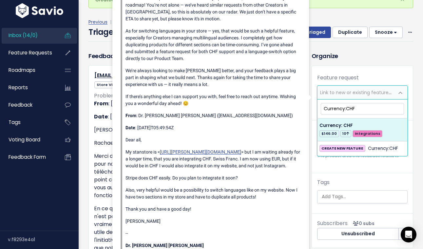
click at [347, 107] on input "Currency:CHF" at bounding box center [362, 108] width 83 height 11
click at [345, 109] on input "Currency:CHF" at bounding box center [362, 108] width 83 height 11
type input "Currency: CHF"
select select "36077"
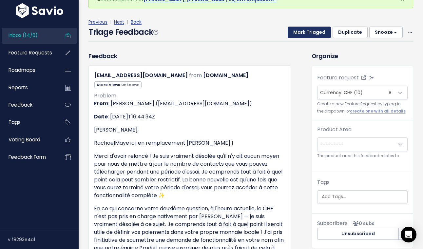
click at [314, 32] on button "Mark Triaged" at bounding box center [308, 33] width 43 height 12
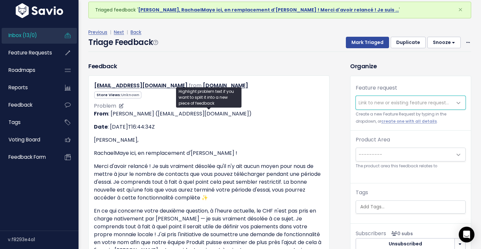
scroll to position [31, 0]
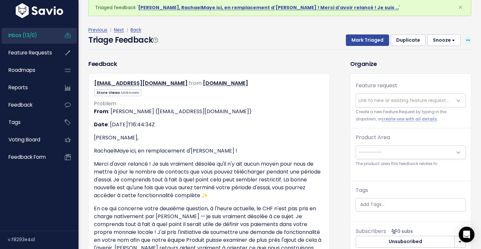
click at [422, 41] on span at bounding box center [468, 40] width 6 height 8
click at [422, 70] on link "Delete" at bounding box center [442, 71] width 47 height 13
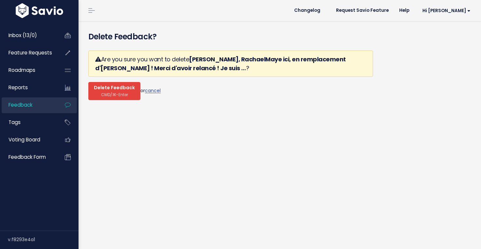
click at [124, 90] on span "Delete Feedback" at bounding box center [114, 88] width 41 height 6
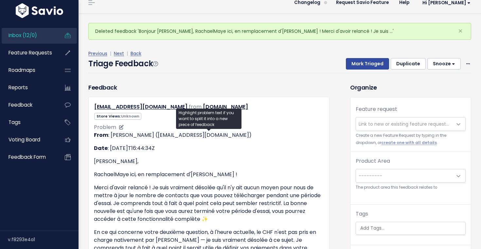
scroll to position [8, 0]
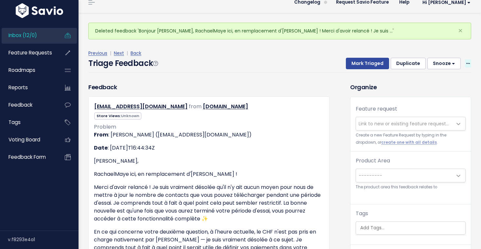
click at [469, 64] on icon at bounding box center [469, 64] width 4 height 4
click at [444, 98] on link "Delete" at bounding box center [442, 94] width 47 height 13
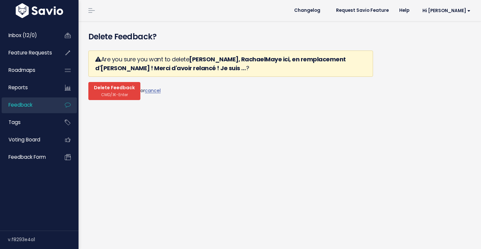
click at [115, 91] on span "Delete Feedback" at bounding box center [114, 88] width 41 height 6
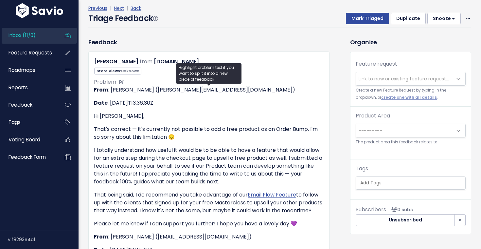
scroll to position [53, 0]
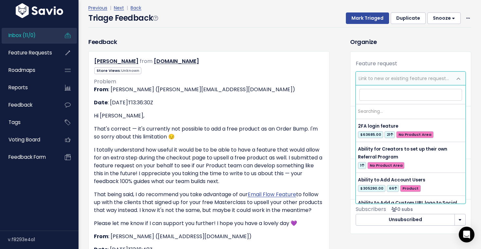
click at [390, 80] on span "Link to new or existing feature request..." at bounding box center [404, 78] width 90 height 7
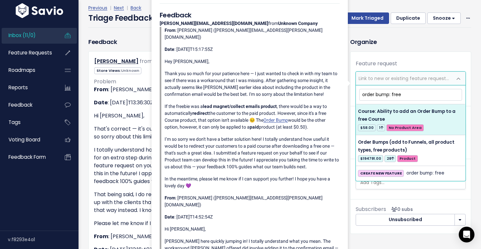
drag, startPoint x: 404, startPoint y: 95, endPoint x: 398, endPoint y: 95, distance: 6.2
click at [398, 95] on input "order bump: free" at bounding box center [411, 94] width 103 height 11
type input "order bump: free"
click at [109, 167] on p "I totally understand how useful it would be to be able to have a feature that w…" at bounding box center [209, 165] width 230 height 39
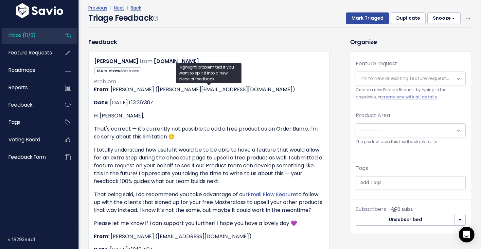
click at [409, 79] on span "Link to new or existing feature request..." at bounding box center [404, 78] width 90 height 7
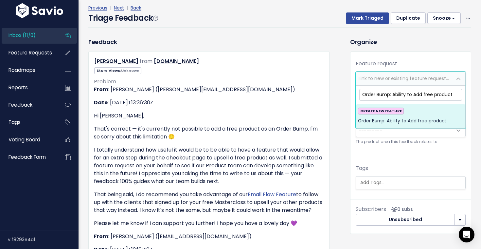
click at [417, 96] on input "Order Bump: Ability to Add free product" at bounding box center [411, 94] width 103 height 11
click at [456, 93] on input "Order Bump: Ability to add free product" at bounding box center [411, 94] width 103 height 11
type input "Order Bump: Ability to add free product to order bump"
click at [434, 127] on span "Order Bump: Ability to add free product to order bump" at bounding box center [410, 125] width 105 height 16
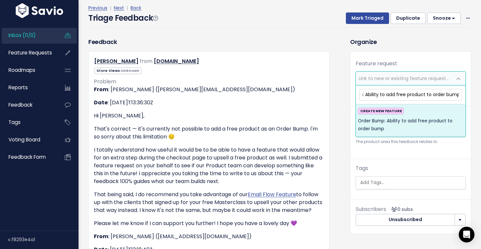
scroll to position [0, 0]
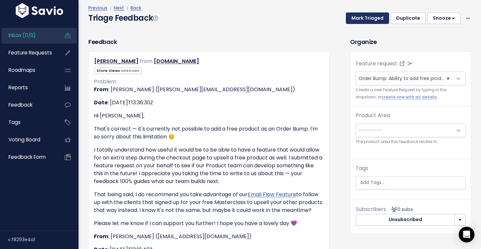
click at [377, 20] on button "Mark Triaged" at bounding box center [367, 18] width 43 height 12
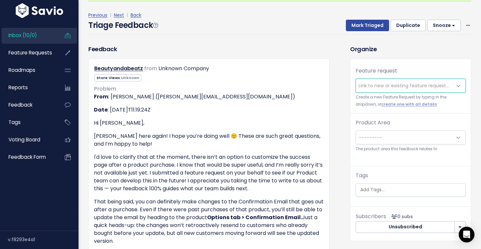
scroll to position [59, 0]
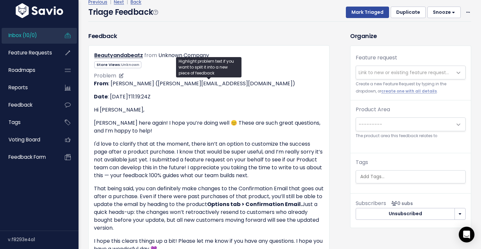
click at [285, 154] on p "I'd love to clarify that at the moment, there isn’t an option to customize the …" at bounding box center [209, 159] width 230 height 39
click at [204, 81] on p "From : [PERSON_NAME] ([PERSON_NAME][EMAIL_ADDRESS][DOMAIN_NAME])" at bounding box center [209, 84] width 230 height 8
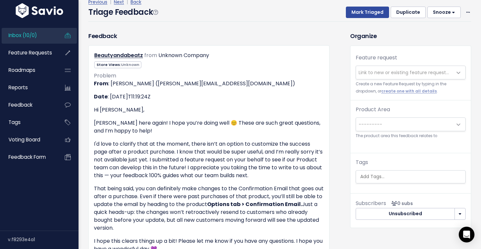
click at [207, 64] on div "Highlight problem text if you want to split it into a new piece of feedback" at bounding box center [208, 67] width 65 height 20
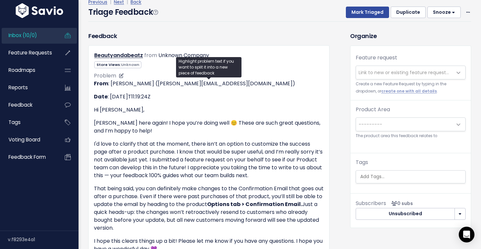
click at [226, 84] on p "From : [PERSON_NAME] ([PERSON_NAME][EMAIL_ADDRESS][DOMAIN_NAME])" at bounding box center [209, 84] width 230 height 8
drag, startPoint x: 223, startPoint y: 84, endPoint x: 138, endPoint y: 85, distance: 85.8
click at [138, 85] on p "From : Charlie S (charlie.sanantonio@stanwith.me)" at bounding box center [209, 84] width 230 height 8
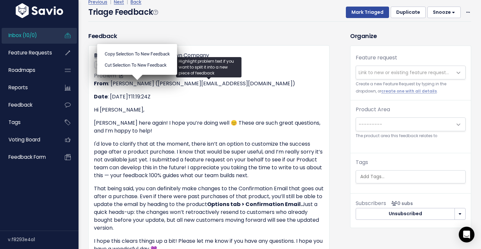
click at [148, 110] on p "Hi Heidi," at bounding box center [209, 110] width 230 height 8
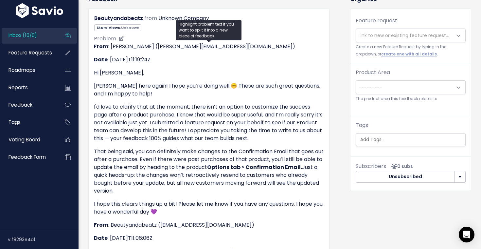
scroll to position [97, 0]
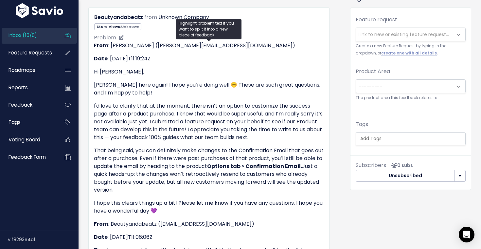
click at [161, 168] on p "That being said, you can definitely make changes to the Confirmation Email that…" at bounding box center [209, 169] width 230 height 47
click at [269, 112] on p "I'd love to clarify that at the moment, there isn’t an option to customize the …" at bounding box center [209, 121] width 230 height 39
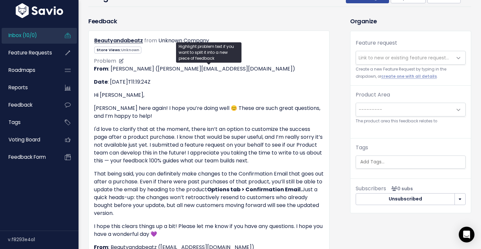
scroll to position [71, 0]
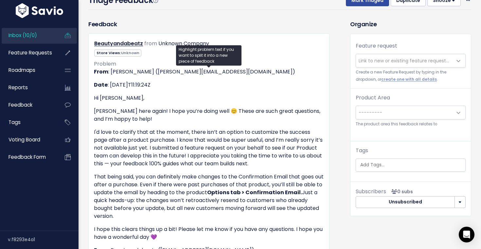
click at [405, 61] on span "Link to new or existing feature request..." at bounding box center [404, 60] width 90 height 7
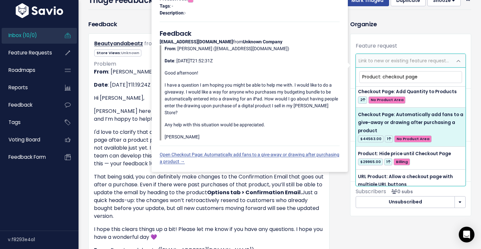
scroll to position [0, 0]
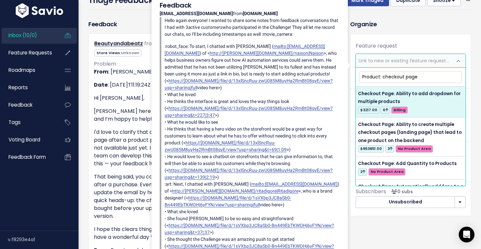
drag, startPoint x: 386, startPoint y: 76, endPoint x: 353, endPoint y: 76, distance: 32.8
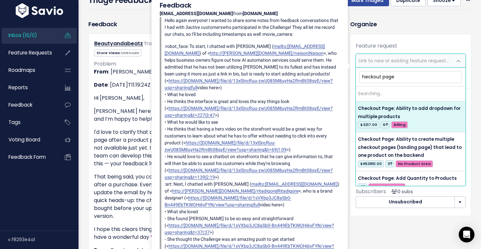
type input "Checkout page"
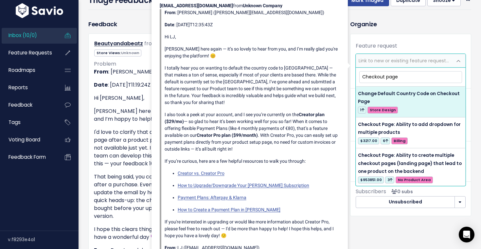
drag, startPoint x: 406, startPoint y: 80, endPoint x: 357, endPoint y: 78, distance: 49.5
click at [357, 78] on span "Checkout page Change Default Country Code on Checkout Page 1 Store Design Check…" at bounding box center [411, 126] width 110 height 118
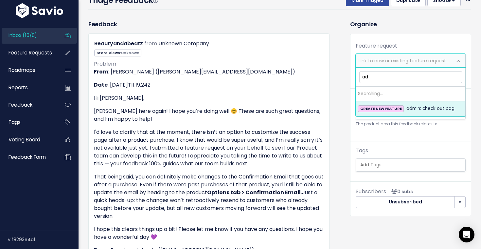
type input "a"
type input "Billing: Check out"
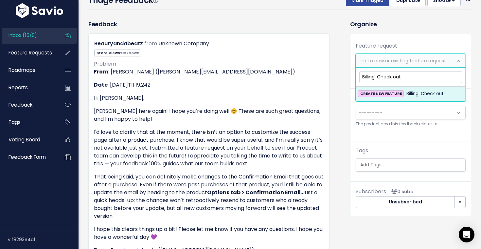
drag, startPoint x: 406, startPoint y: 72, endPoint x: 438, endPoint y: 82, distance: 34.2
click at [438, 82] on input "Billing: Check out" at bounding box center [411, 76] width 103 height 11
click at [379, 77] on input "check out page" at bounding box center [411, 76] width 103 height 11
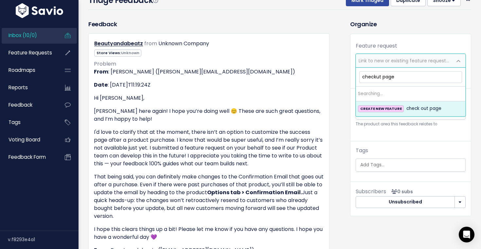
type input "checkout page"
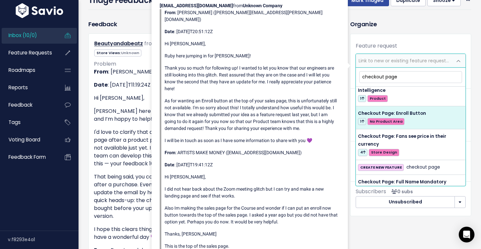
scroll to position [482, 0]
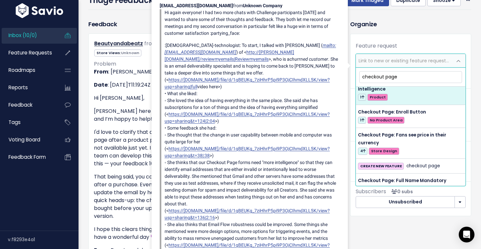
click at [396, 74] on input "checkout page" at bounding box center [411, 76] width 103 height 11
drag, startPoint x: 396, startPoint y: 74, endPoint x: 347, endPoint y: 69, distance: 48.4
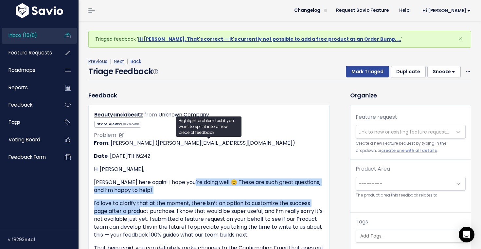
drag, startPoint x: 187, startPoint y: 184, endPoint x: 142, endPoint y: 214, distance: 53.9
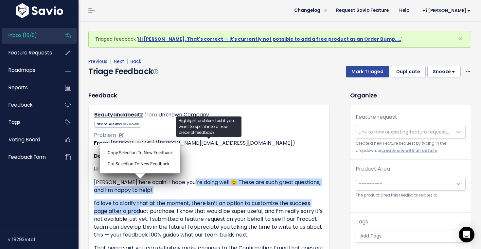
click at [142, 213] on p "I'd love to clarify that at the moment, there isn’t an option to customize the …" at bounding box center [209, 218] width 230 height 39
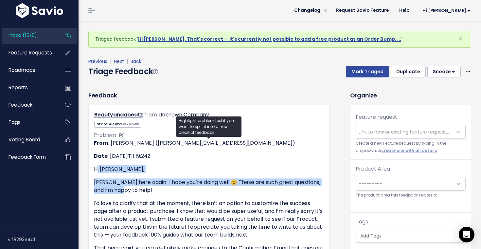
drag, startPoint x: 96, startPoint y: 170, endPoint x: 120, endPoint y: 186, distance: 29.3
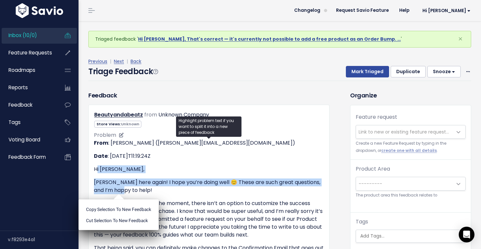
click at [120, 186] on p "Charlie here again! I hope you’re doing well 😊 These are such great questions, …" at bounding box center [209, 186] width 230 height 16
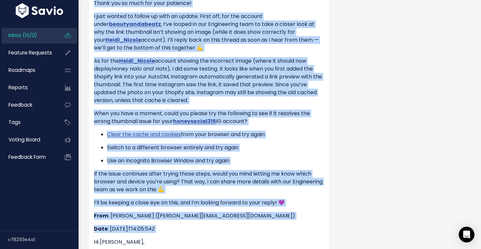
drag, startPoint x: 94, startPoint y: 169, endPoint x: 255, endPoint y: 237, distance: 175.5
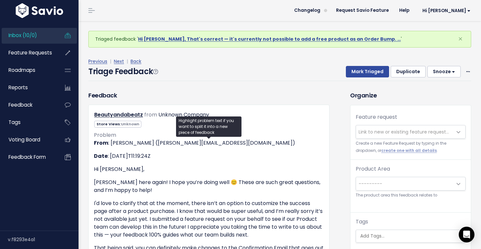
click at [400, 130] on span "Link to new or existing feature request..." at bounding box center [404, 131] width 90 height 7
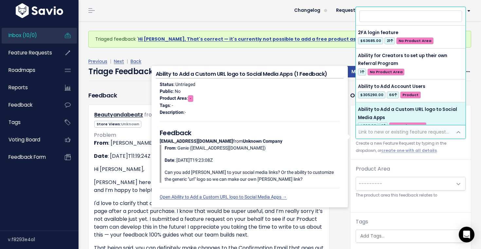
type input "c"
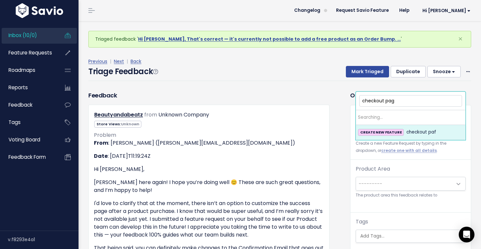
type input "checkout page"
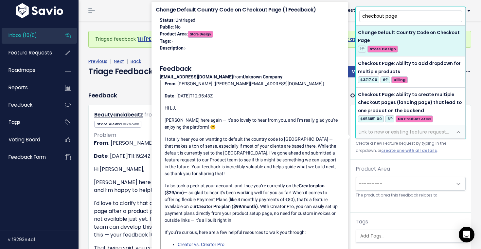
drag, startPoint x: 408, startPoint y: 18, endPoint x: 341, endPoint y: 5, distance: 68.4
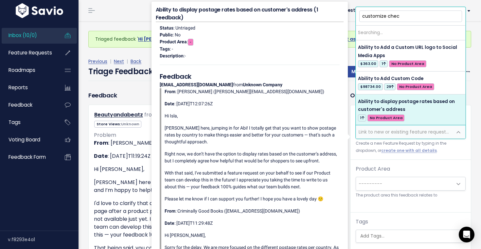
type input "customize check"
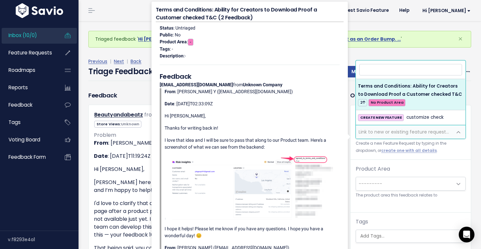
click at [115, 7] on header "Changelog Request Savio Feature Help Hi Alyssa Vault Settings My Settings Integ…" at bounding box center [280, 10] width 403 height 21
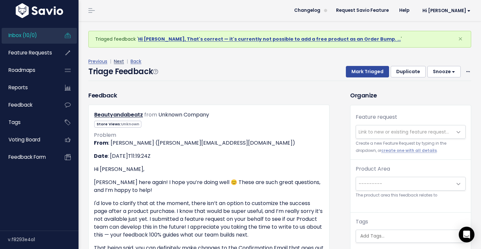
click at [120, 60] on link "Next" at bounding box center [119, 61] width 10 height 7
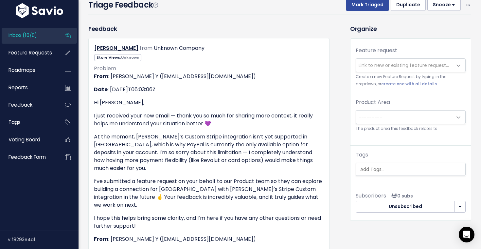
scroll to position [39, 0]
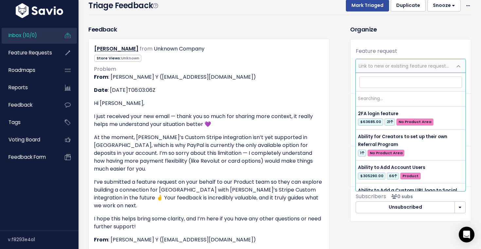
click at [405, 60] on span "Link to new or existing feature request..." at bounding box center [404, 65] width 96 height 13
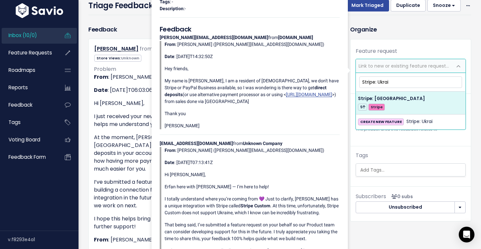
type input "Stripe: Ukrai"
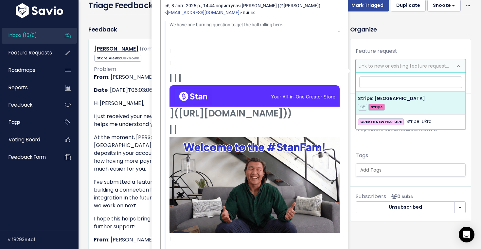
select select "48671"
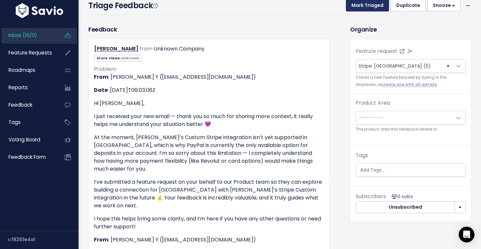
click at [374, 5] on button "Mark Triaged" at bounding box center [367, 6] width 43 height 12
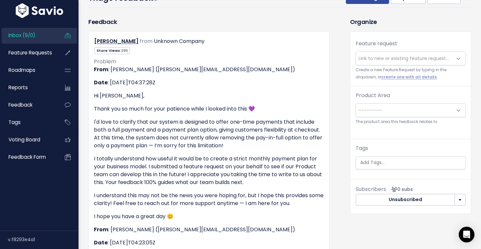
scroll to position [12, 0]
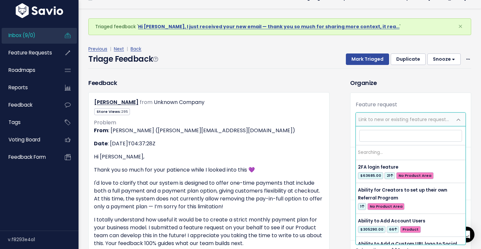
click at [400, 115] on span "Link to new or existing feature request..." at bounding box center [404, 119] width 96 height 13
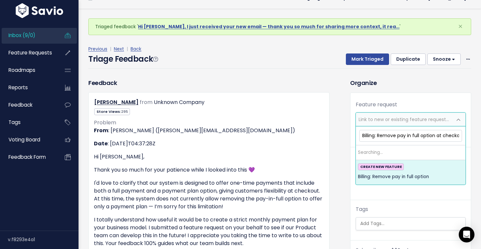
scroll to position [0, 5]
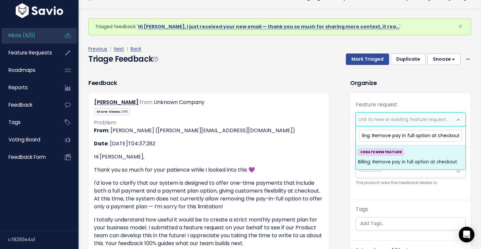
type input "Billing: Remove pay in full option at checkout"
click at [387, 162] on span "Billing: Remove pay in full option at checkout" at bounding box center [407, 162] width 99 height 8
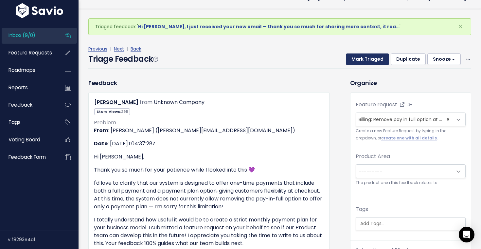
click at [377, 62] on button "Mark Triaged" at bounding box center [367, 59] width 43 height 12
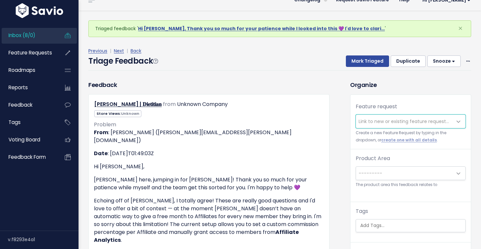
scroll to position [13, 0]
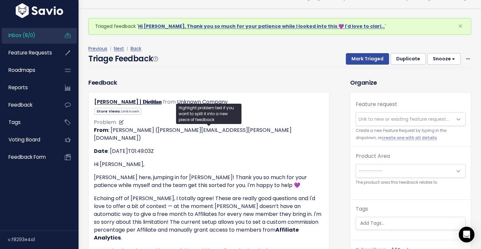
click at [299, 147] on p "Date : [DATE]T01:49:03Z" at bounding box center [209, 151] width 230 height 8
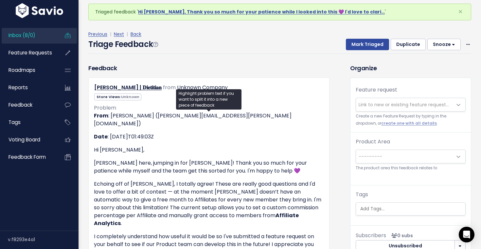
scroll to position [10, 0]
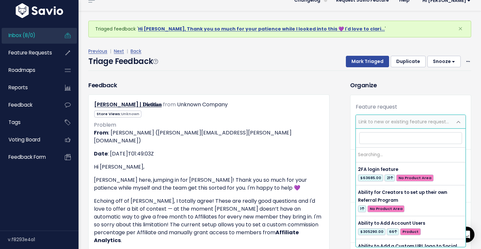
click at [374, 122] on span "Link to new or existing feature request..." at bounding box center [404, 121] width 90 height 7
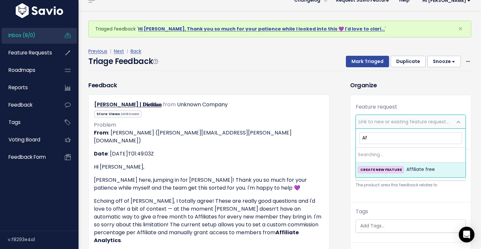
type input "A"
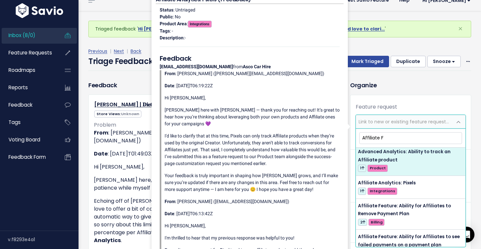
scroll to position [0, 0]
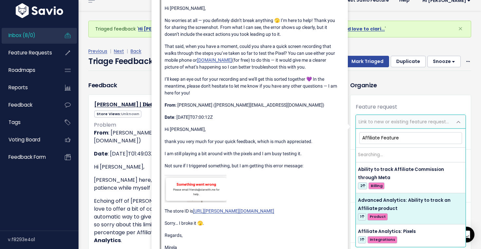
type input "Affiliate Feature"
select select "61711"
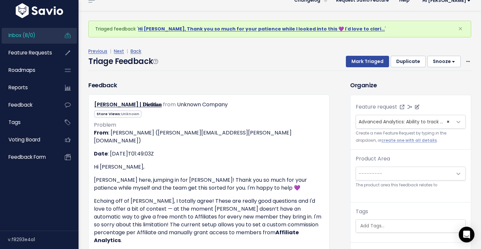
click at [419, 118] on span "Advanced Analytics: Ability to track an Affiliate product (1)" at bounding box center [425, 121] width 133 height 7
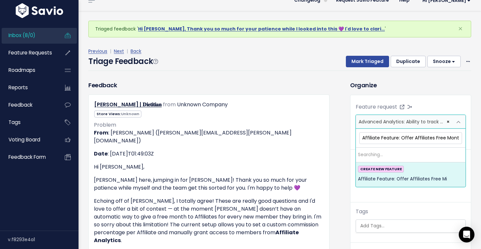
scroll to position [0, 2]
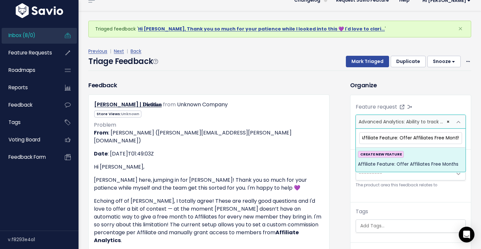
click at [442, 139] on input "Affiliate Feature: Offer Affiliates Free Months" at bounding box center [411, 137] width 103 height 11
drag, startPoint x: 451, startPoint y: 136, endPoint x: 384, endPoint y: 138, distance: 67.1
click at [384, 138] on input "Affiliate Feature: Offer Affiliates Free Months" at bounding box center [411, 137] width 103 height 11
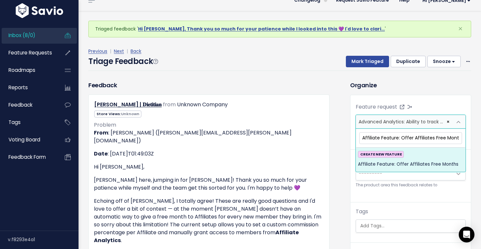
drag, startPoint x: 403, startPoint y: 140, endPoint x: 344, endPoint y: 136, distance: 59.7
click at [429, 139] on input "Affiliate Feature: Offer Affiliates Free Months" at bounding box center [411, 137] width 103 height 11
click at [403, 137] on input "Affiliate Feature: Offer Affiliates Free Months" at bounding box center [411, 137] width 103 height 11
type input "Affiliate Feature: Ability to offer Affiliates Free Months"
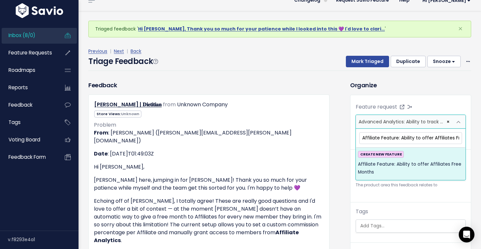
click at [391, 169] on span "Affiliate Feature: Ability to offer Affiliates Free Months" at bounding box center [410, 168] width 105 height 16
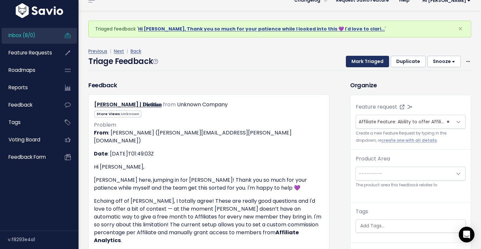
click at [373, 57] on button "Mark Triaged" at bounding box center [367, 62] width 43 height 12
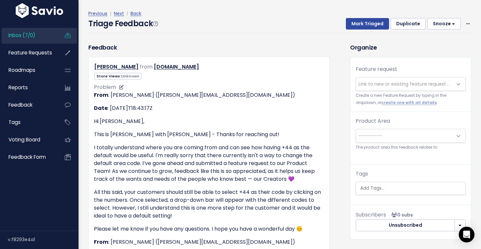
scroll to position [4, 0]
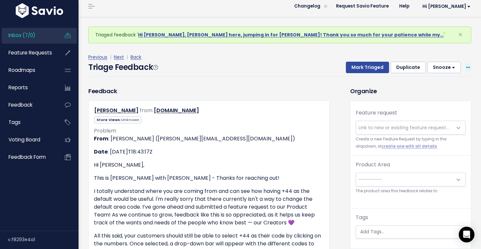
click at [467, 67] on icon at bounding box center [469, 67] width 4 height 4
click at [438, 99] on link "Delete" at bounding box center [442, 98] width 47 height 13
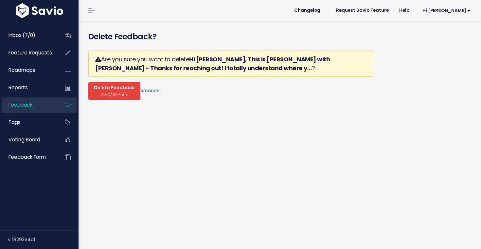
click at [116, 90] on span "Delete Feedback" at bounding box center [114, 88] width 41 height 6
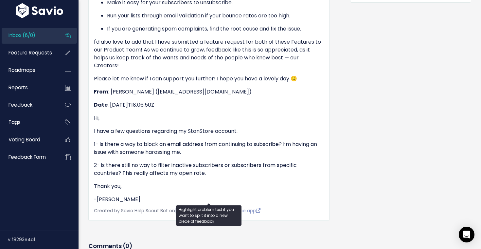
scroll to position [250, 0]
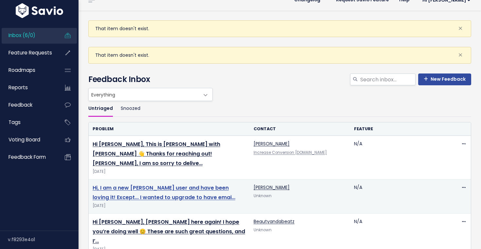
scroll to position [112, 0]
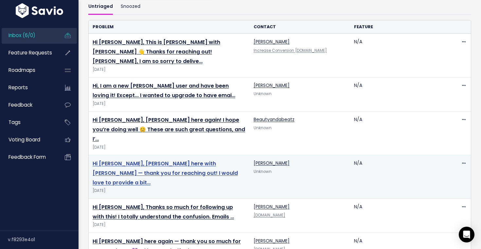
click at [158, 159] on link "Hi [PERSON_NAME], [PERSON_NAME] here with [PERSON_NAME] — thank you for reachin…" at bounding box center [165, 172] width 145 height 27
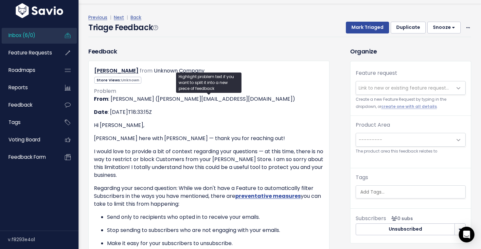
scroll to position [5, 0]
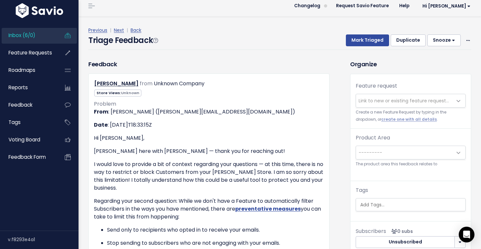
click at [408, 41] on button "Duplicate" at bounding box center [408, 40] width 35 height 12
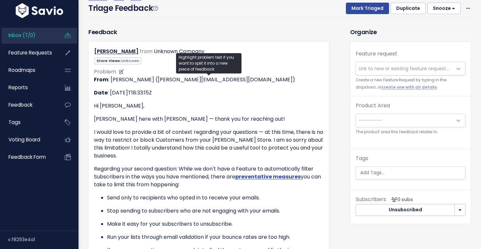
scroll to position [63, 0]
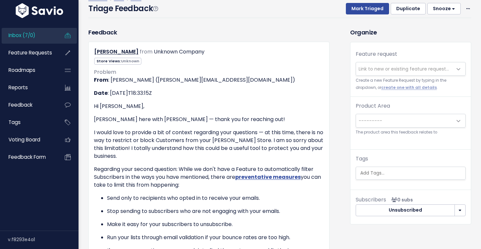
click at [411, 66] on span "Link to new or existing feature request..." at bounding box center [404, 68] width 90 height 7
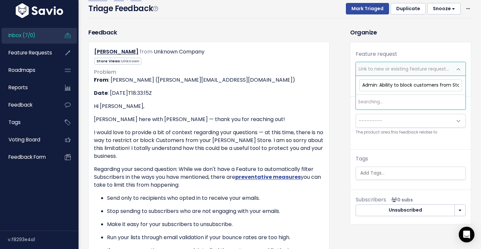
scroll to position [0, 4]
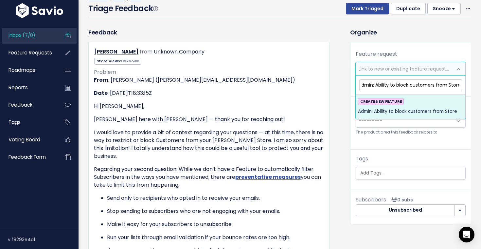
type input "Admin: Ability to block customers from Store"
click at [423, 104] on div "CREATE NEW FEATURE Admin: Ability to block customers from Store" at bounding box center [410, 107] width 105 height 18
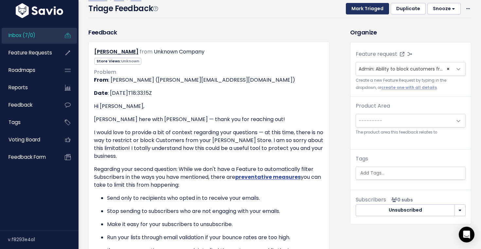
click at [377, 11] on button "Mark Triaged" at bounding box center [367, 9] width 43 height 12
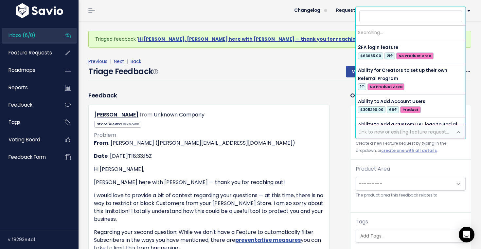
click at [404, 131] on span "Link to new or existing feature request..." at bounding box center [404, 131] width 90 height 7
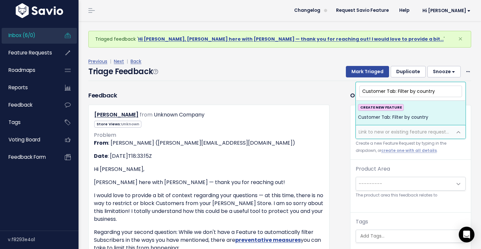
type input "Customer Tab: Filter by country"
click at [442, 111] on div "CREATE NEW FEATURE Customer Tab: Filter by country" at bounding box center [410, 113] width 105 height 18
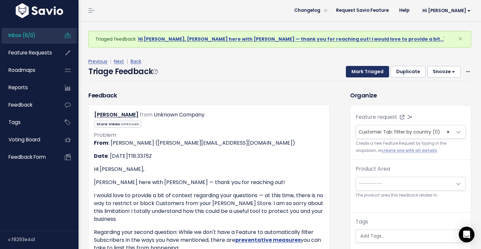
click at [372, 73] on button "Mark Triaged" at bounding box center [367, 72] width 43 height 12
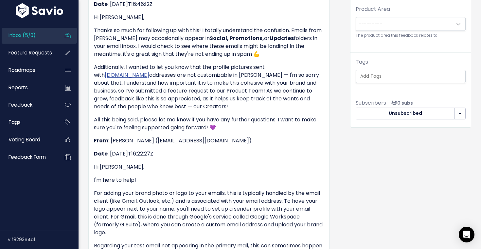
scroll to position [92, 0]
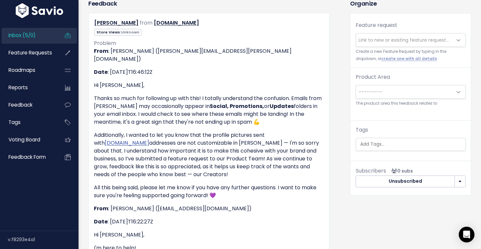
click at [396, 42] on span "Link to new or existing feature request..." at bounding box center [404, 40] width 90 height 7
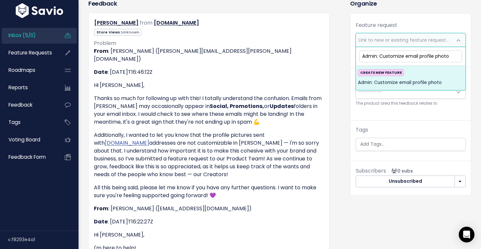
type input "Admin: Customize email profile photo"
click at [385, 74] on strong "CREATE NEW FEATURE" at bounding box center [382, 72] width 42 height 5
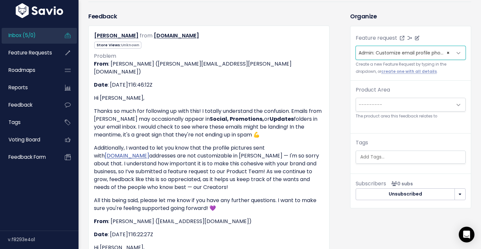
scroll to position [73, 0]
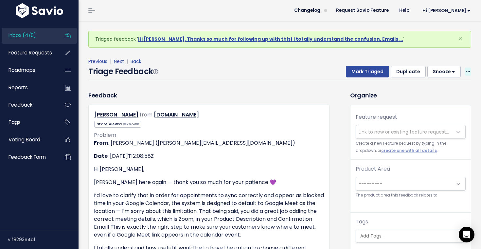
click at [469, 74] on span at bounding box center [468, 71] width 6 height 8
click at [445, 102] on link "Delete" at bounding box center [442, 102] width 47 height 13
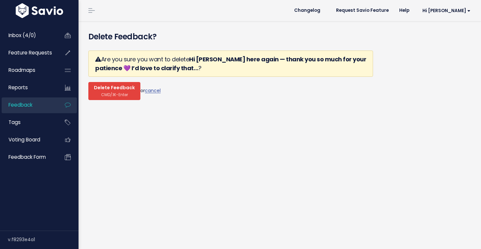
click at [129, 83] on button "Delete Feedback CMD/⌘-Enter" at bounding box center [114, 91] width 52 height 18
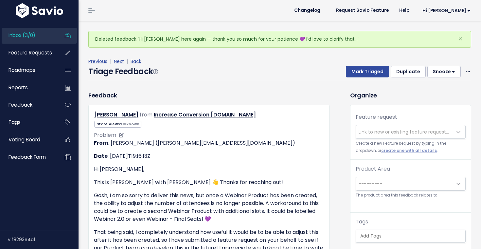
scroll to position [53, 0]
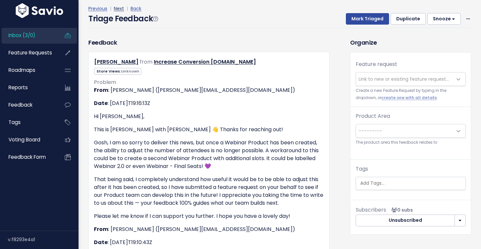
click at [120, 9] on link "Next" at bounding box center [119, 8] width 10 height 7
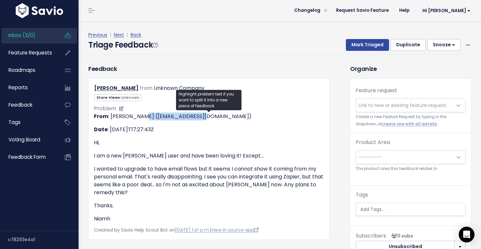
drag, startPoint x: 209, startPoint y: 118, endPoint x: 144, endPoint y: 116, distance: 64.5
click at [144, 116] on p "From : Niamh Dee (niamhdee71@gmail.com)" at bounding box center [209, 116] width 230 height 8
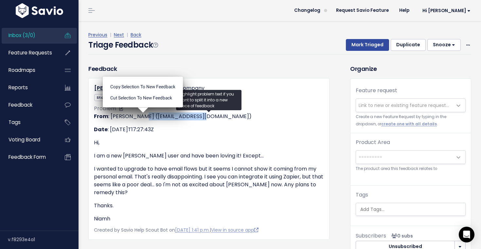
copy p "niamhdee71@gmail.com"
click at [409, 99] on span "Link to new or existing feature request..." at bounding box center [404, 105] width 96 height 13
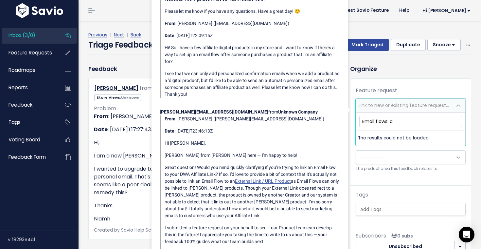
type input "Email flows:"
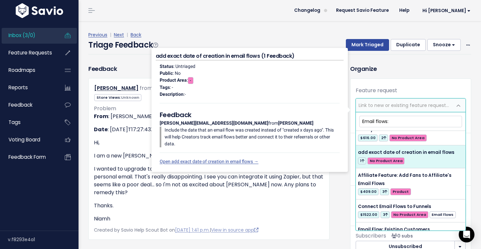
scroll to position [10, 0]
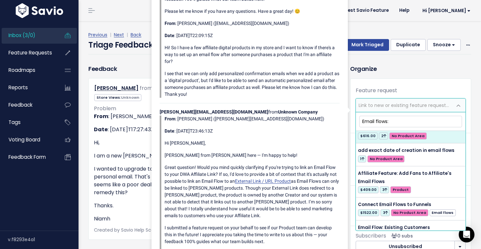
drag, startPoint x: 394, startPoint y: 119, endPoint x: 361, endPoint y: 119, distance: 32.4
click at [361, 119] on input "Email flows:" at bounding box center [411, 121] width 103 height 11
type input "personal email"
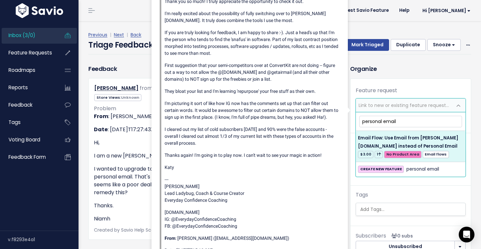
drag, startPoint x: 400, startPoint y: 121, endPoint x: 356, endPoint y: 121, distance: 43.9
click at [356, 121] on span "personal email Email Flow: Use Email from Stan.store instead of Personal Email …" at bounding box center [411, 144] width 110 height 65
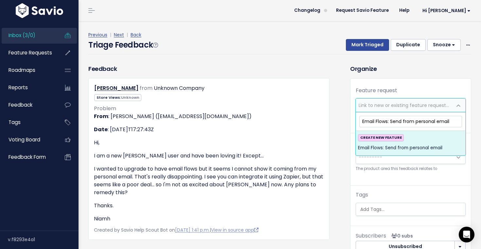
type input "Email Flows: Send from personal email"
click at [403, 140] on div "CREATE NEW FEATURE Email Flows: Send from personal email" at bounding box center [410, 143] width 105 height 18
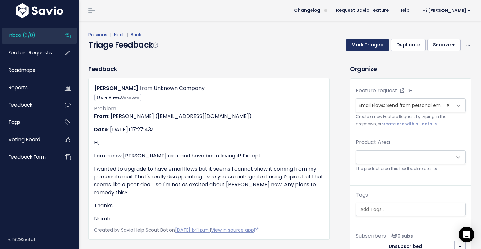
click at [364, 46] on button "Mark Triaged" at bounding box center [367, 45] width 43 height 12
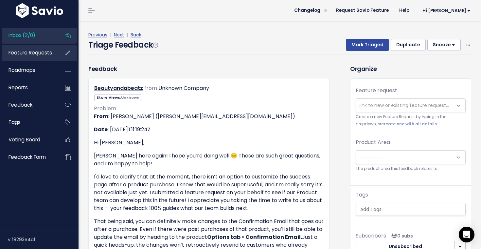
click at [28, 57] on link "Feature Requests" at bounding box center [28, 52] width 53 height 15
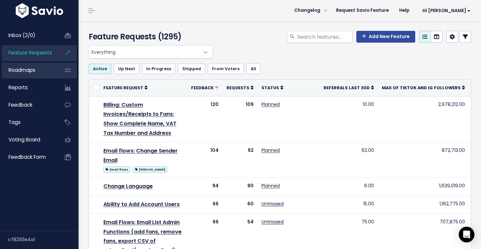
click at [38, 74] on link "Roadmaps" at bounding box center [28, 70] width 53 height 15
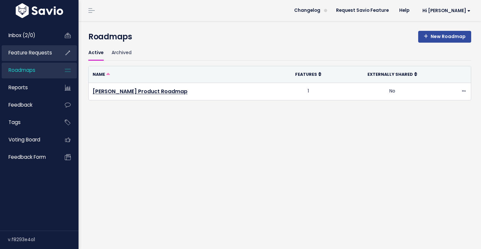
click at [40, 57] on link "Feature Requests" at bounding box center [28, 52] width 53 height 15
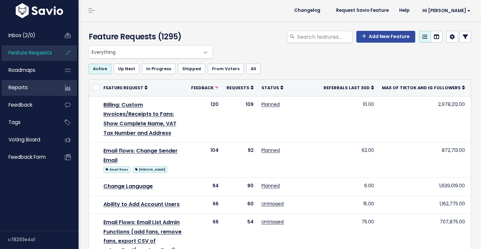
click at [40, 81] on link "Reports" at bounding box center [28, 87] width 53 height 15
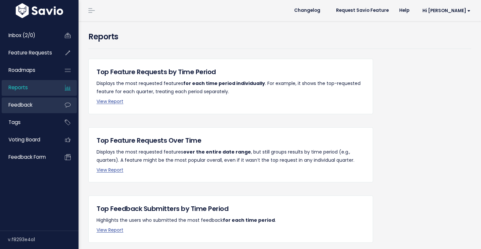
click at [42, 102] on link "Feedback" at bounding box center [28, 104] width 53 height 15
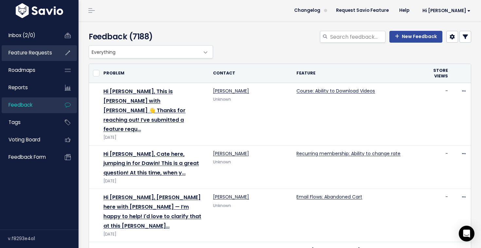
click at [41, 56] on span "Feature Requests" at bounding box center [31, 52] width 44 height 7
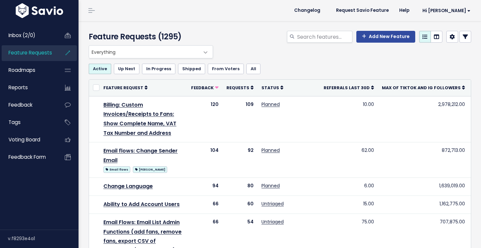
select select
click at [462, 36] on link at bounding box center [466, 37] width 12 height 12
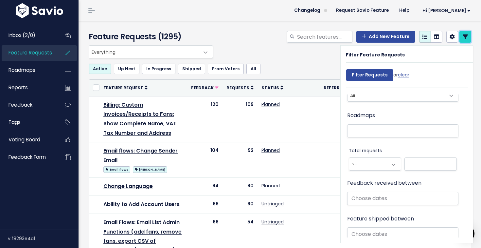
scroll to position [359, 0]
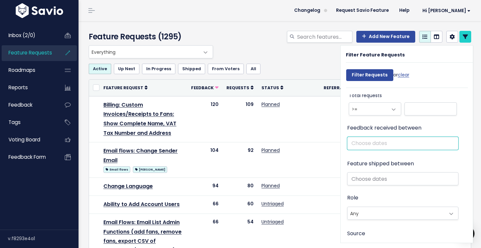
click at [382, 143] on input "text" at bounding box center [403, 143] width 112 height 13
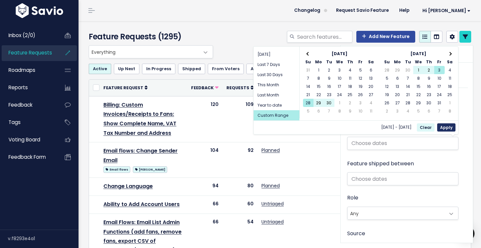
click at [449, 126] on button "Apply" at bounding box center [446, 127] width 18 height 8
type input "[DATE] - [DATE]"
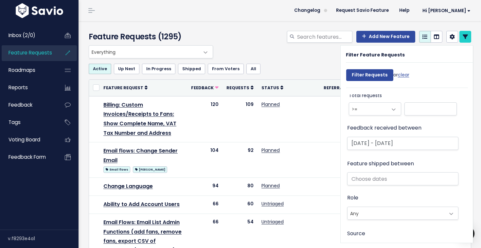
click at [378, 86] on div "Filter Requests or clear" at bounding box center [377, 77] width 63 height 22
click at [372, 77] on input "Filter Requests" at bounding box center [369, 75] width 47 height 12
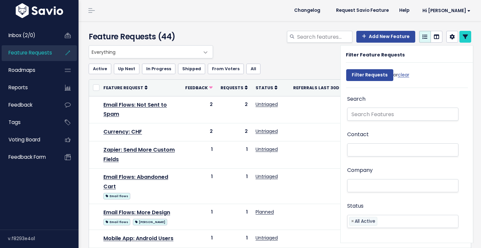
select select
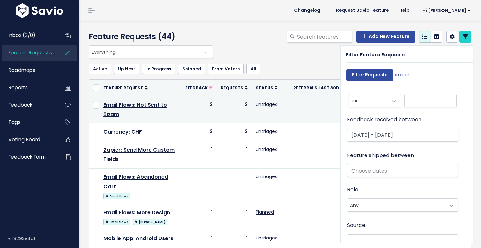
scroll to position [398, 0]
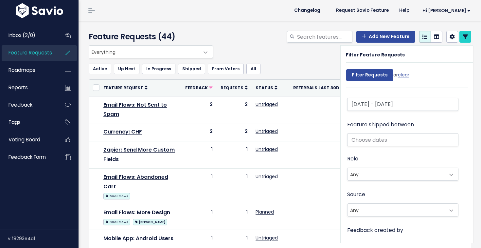
click at [297, 57] on div "Everything No Product Area Billing Product Store Design Integrations Stripe [PE…" at bounding box center [278, 51] width 383 height 13
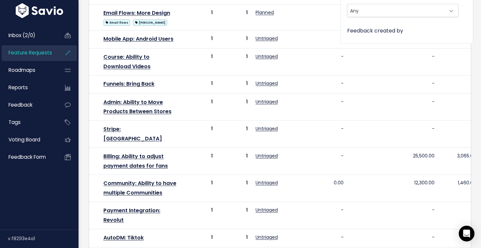
scroll to position [198, 0]
